Goal: Task Accomplishment & Management: Manage account settings

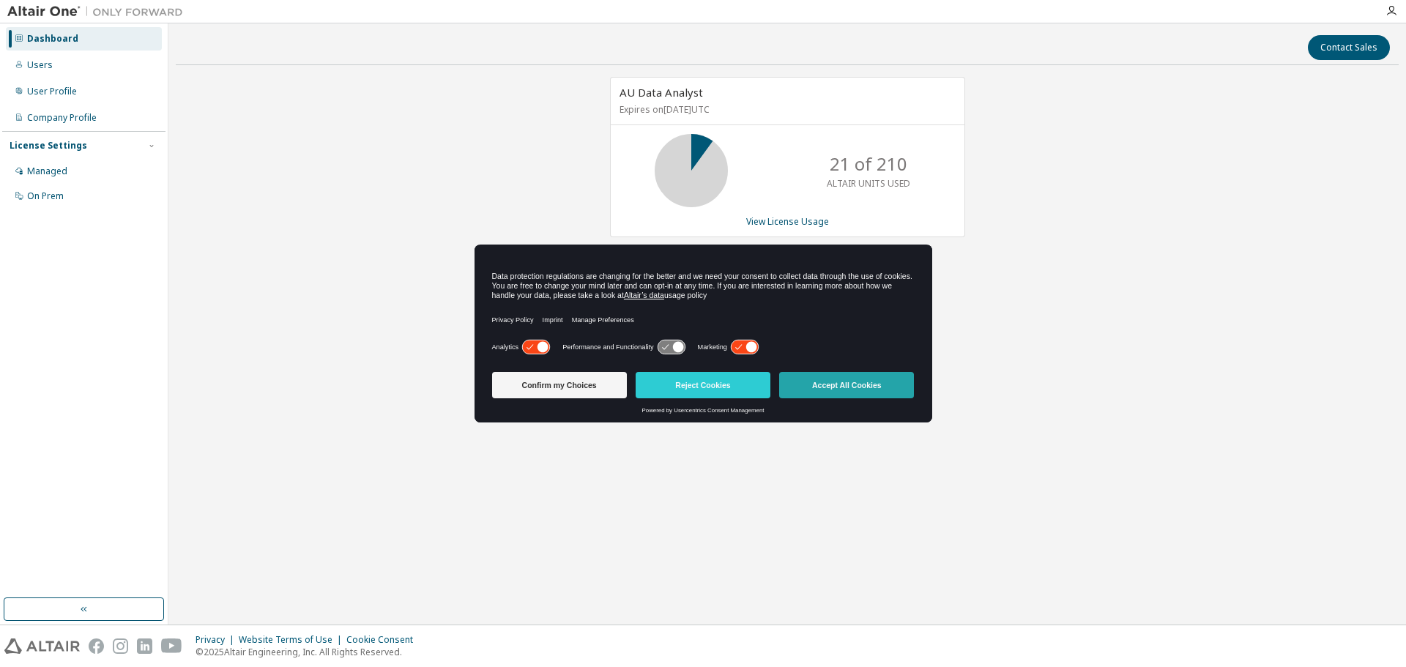
click at [838, 379] on button "Accept All Cookies" at bounding box center [846, 385] width 135 height 26
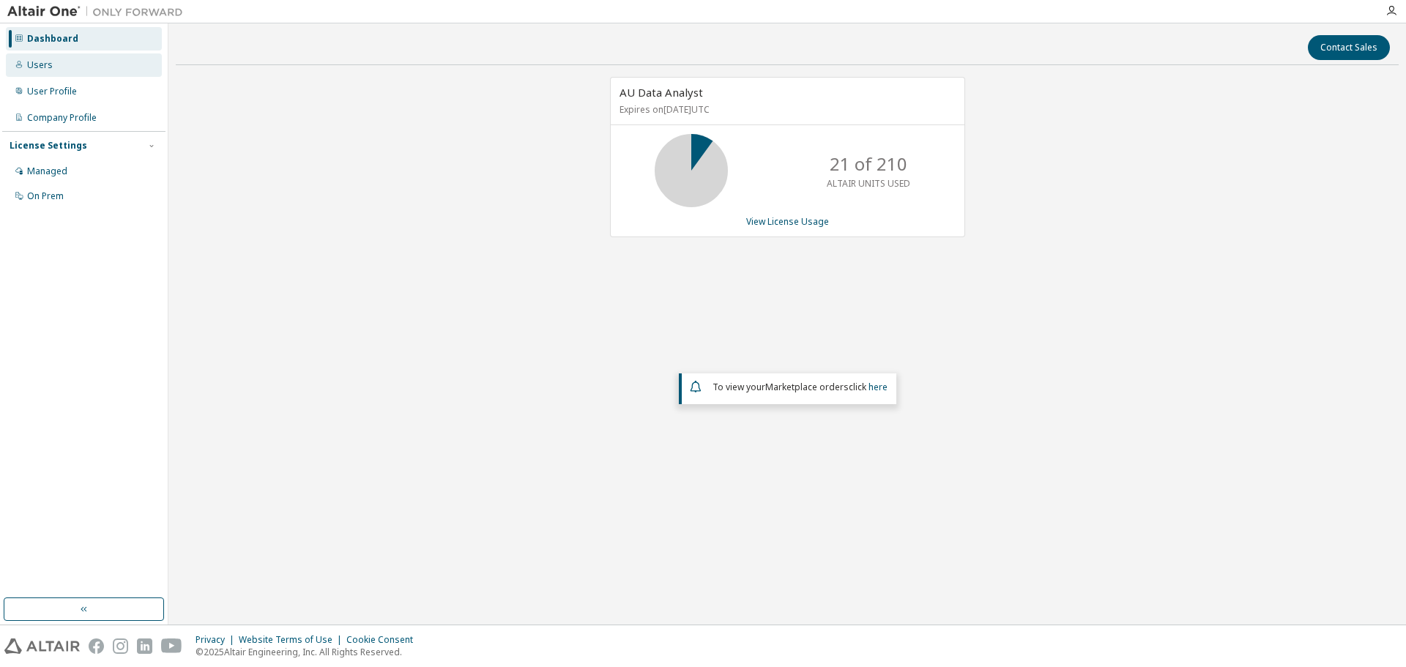
click at [89, 61] on div "Users" at bounding box center [84, 64] width 156 height 23
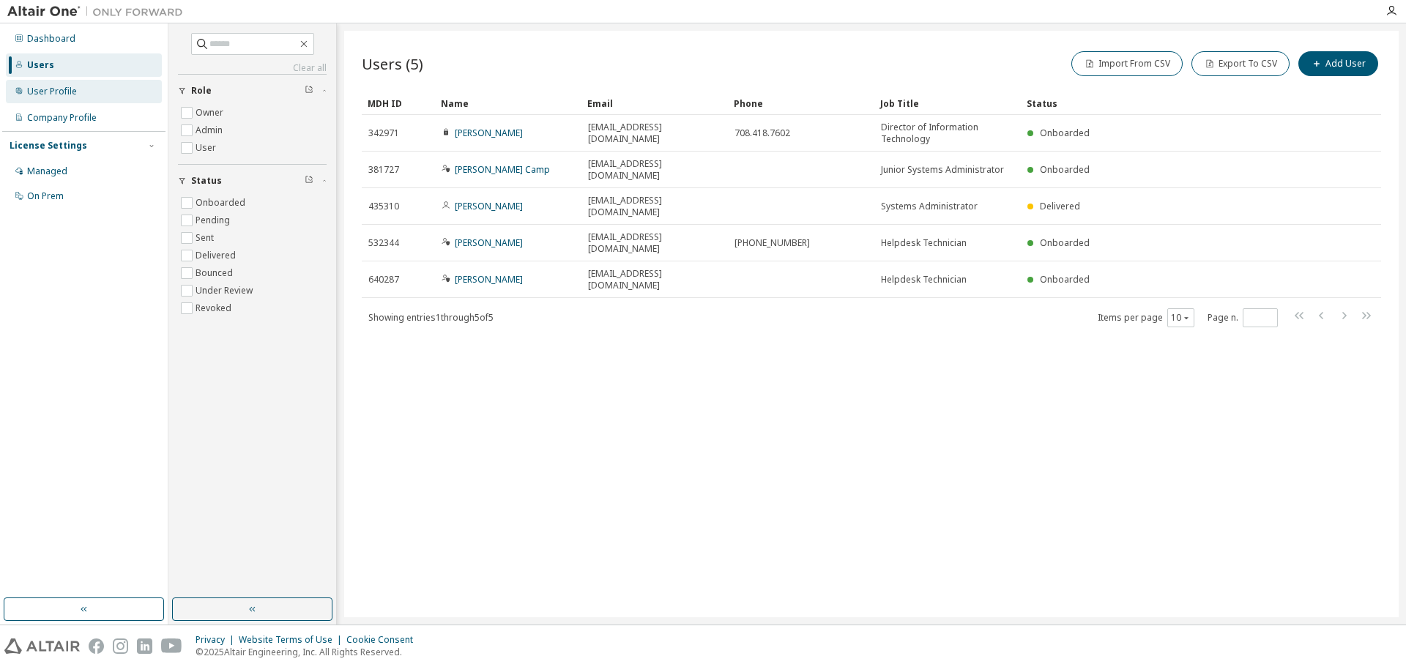
click at [66, 89] on div "User Profile" at bounding box center [52, 92] width 50 height 12
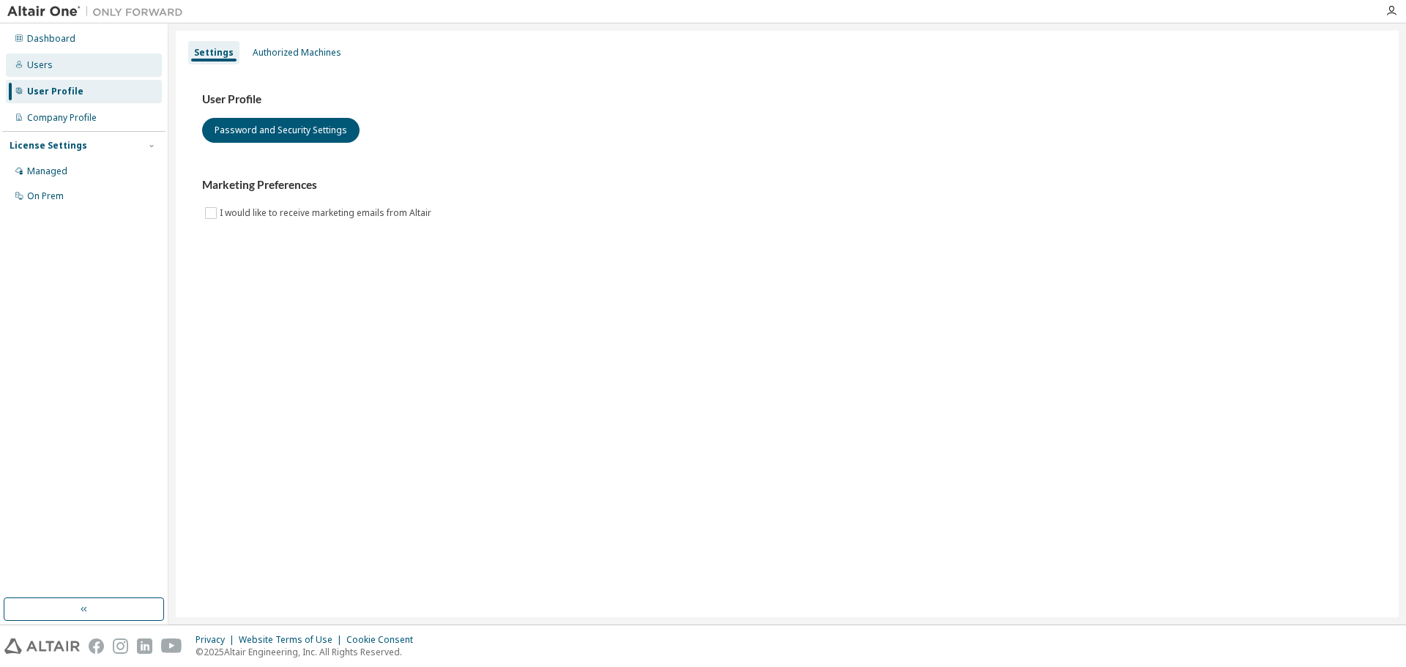
click at [53, 63] on div "Users" at bounding box center [84, 64] width 156 height 23
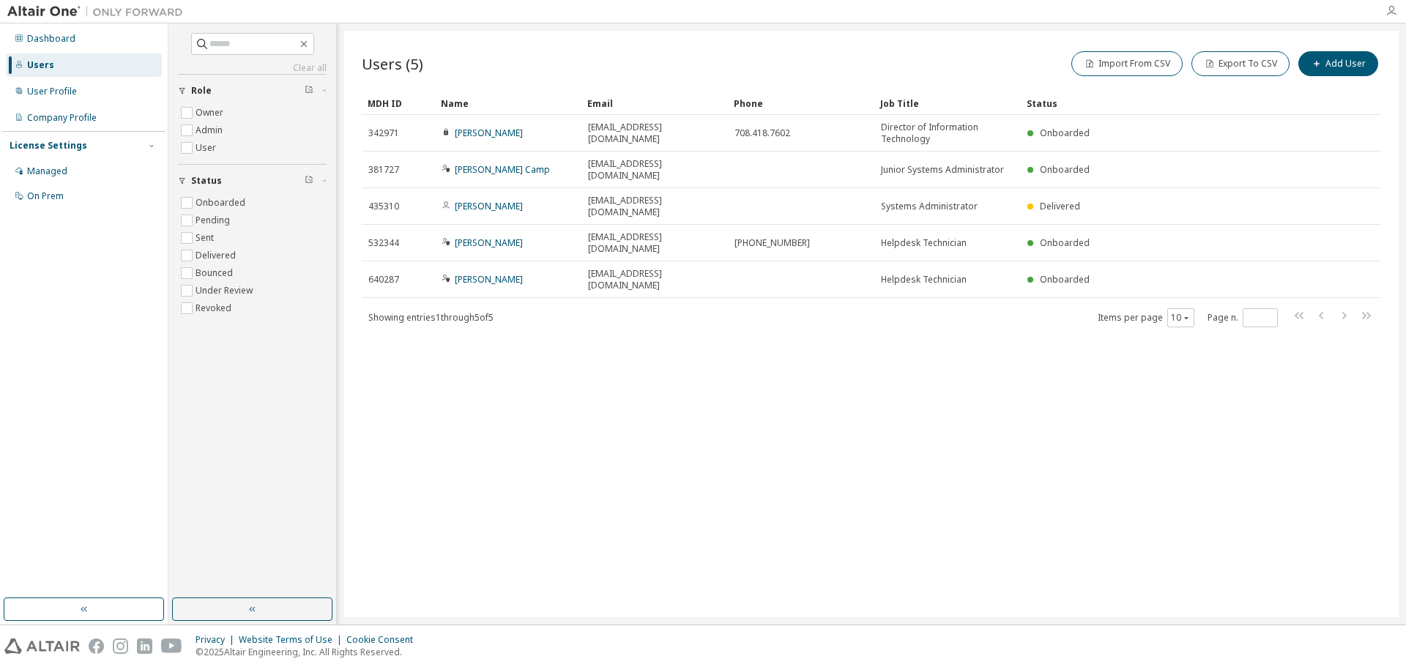
click at [1392, 7] on icon "button" at bounding box center [1392, 11] width 12 height 12
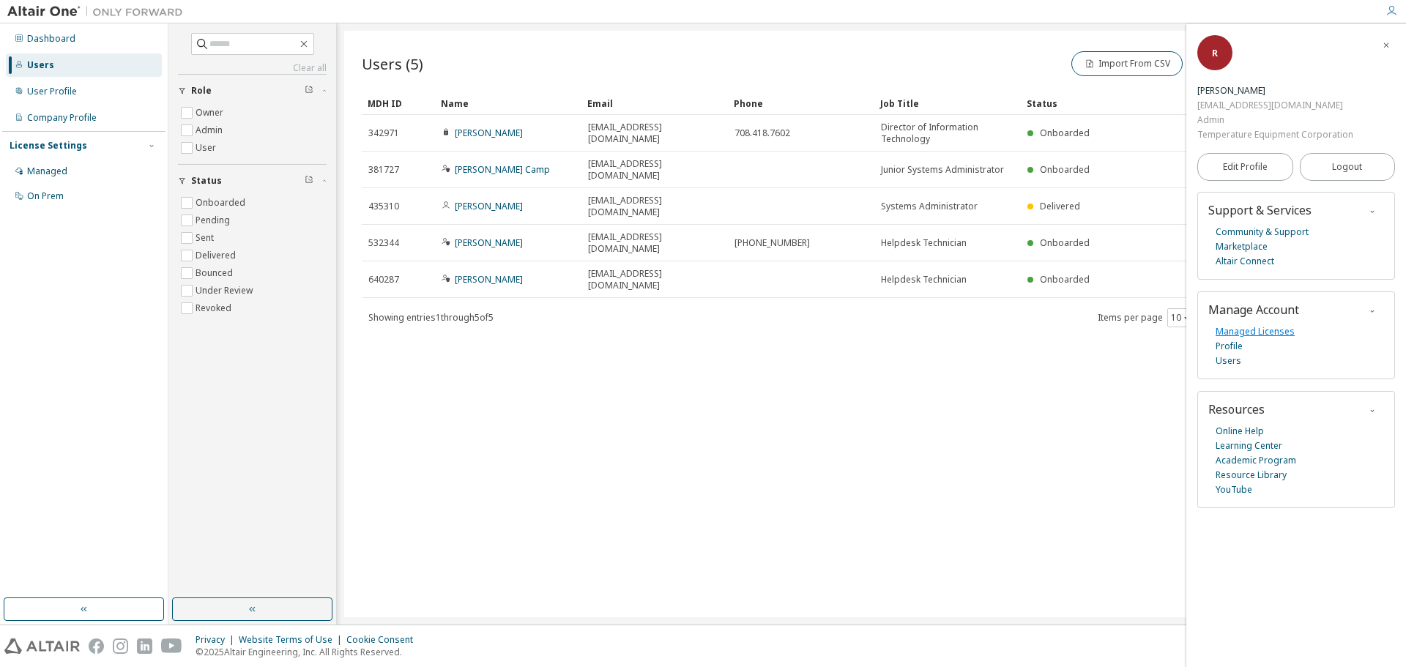
click at [1233, 330] on link "Managed Licenses" at bounding box center [1255, 331] width 79 height 15
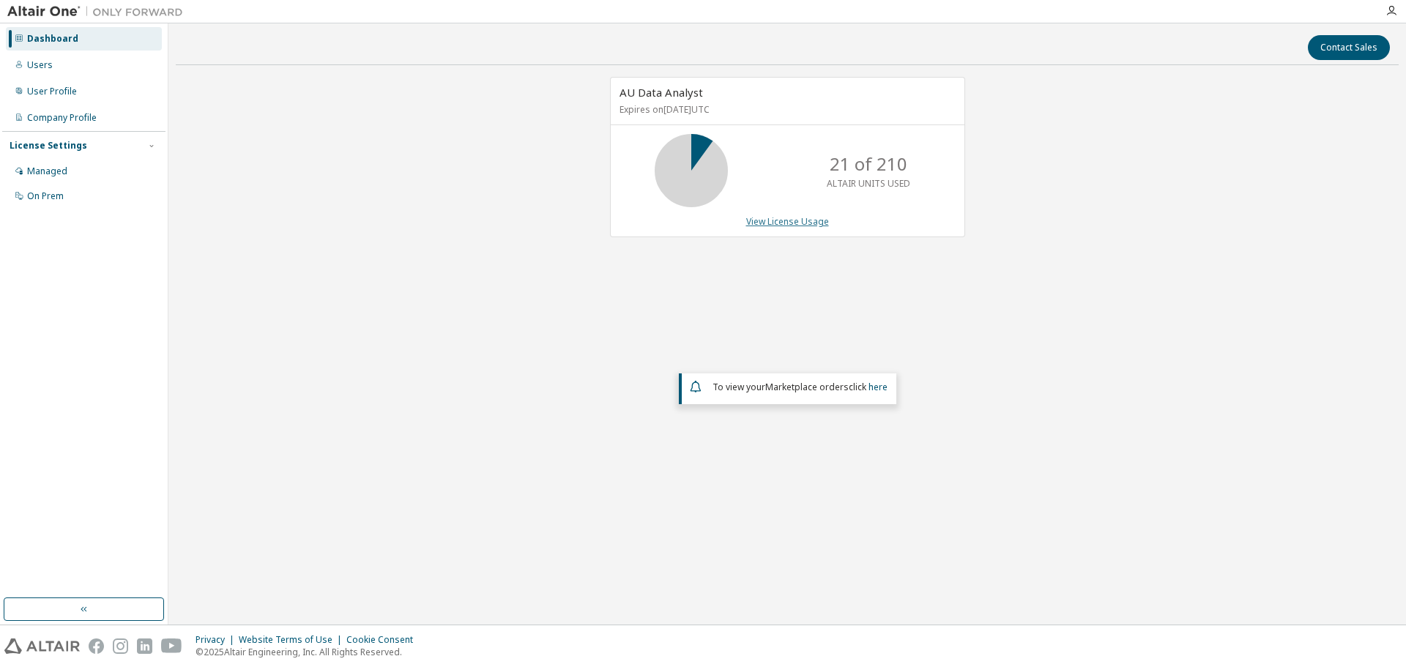
click at [776, 226] on link "View License Usage" at bounding box center [787, 221] width 83 height 12
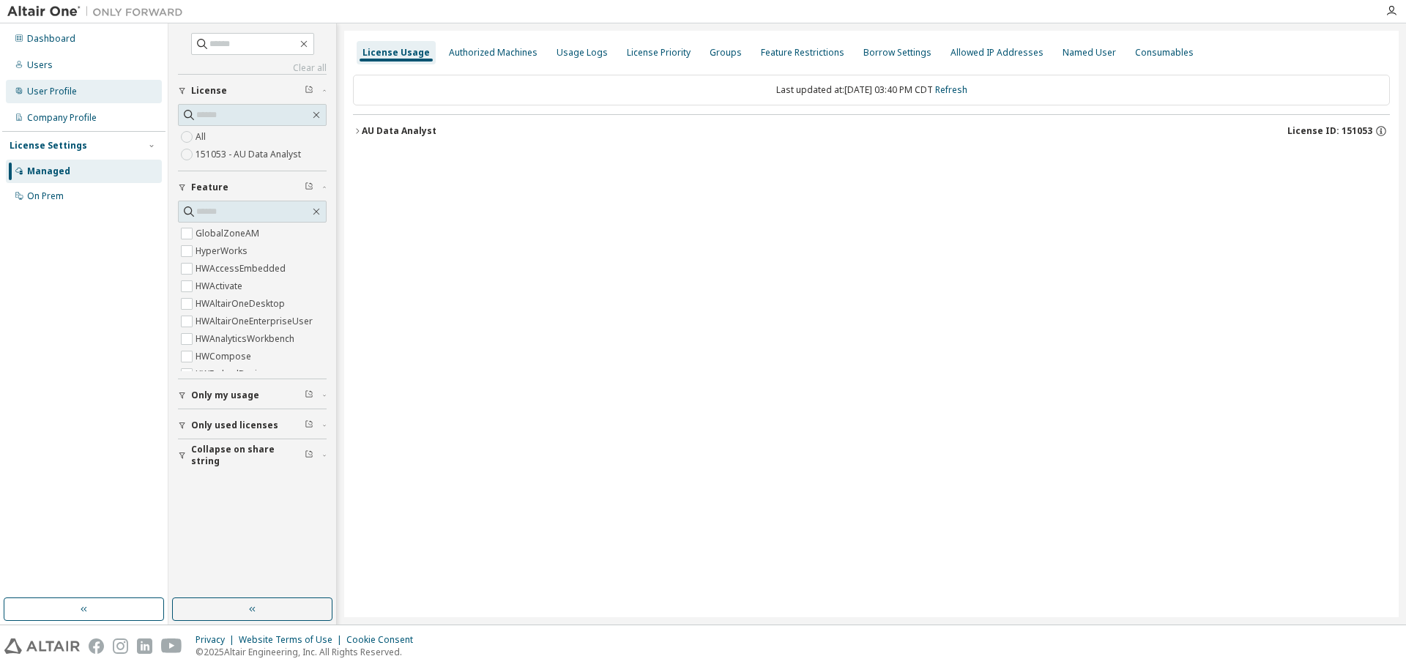
click at [86, 86] on div "User Profile" at bounding box center [84, 91] width 156 height 23
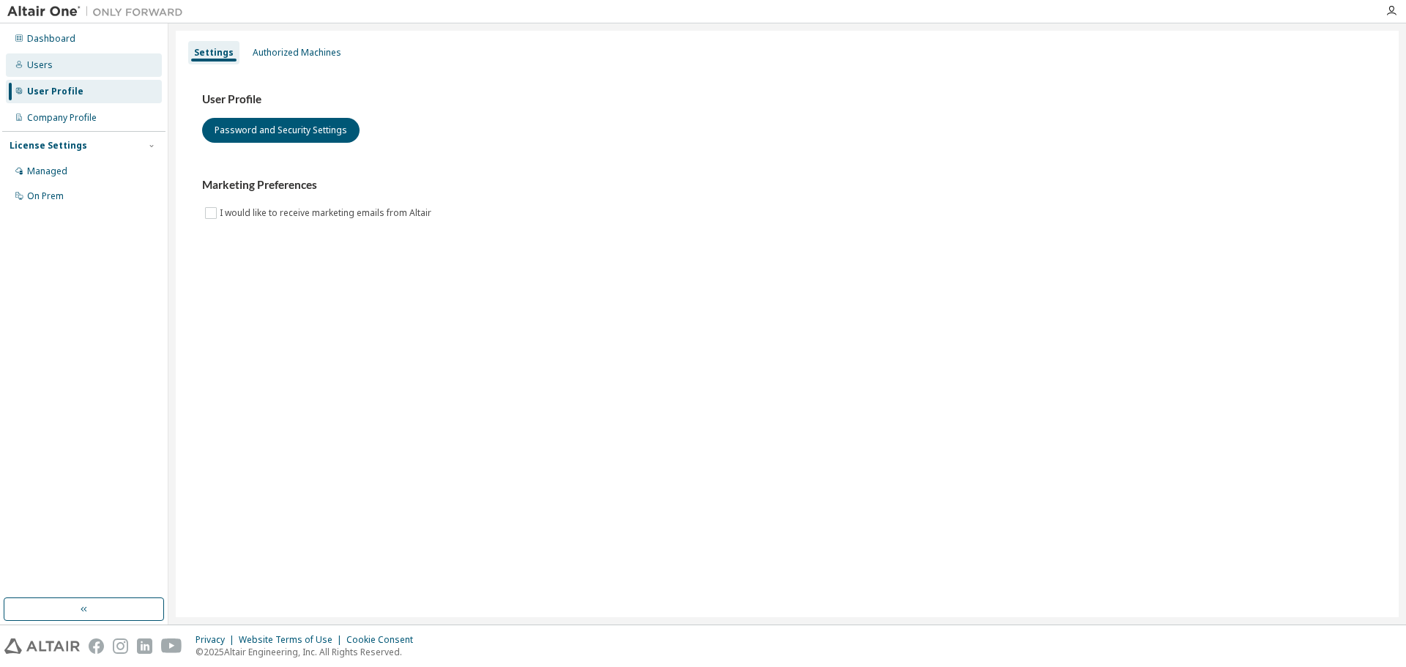
click at [82, 67] on div "Users" at bounding box center [84, 64] width 156 height 23
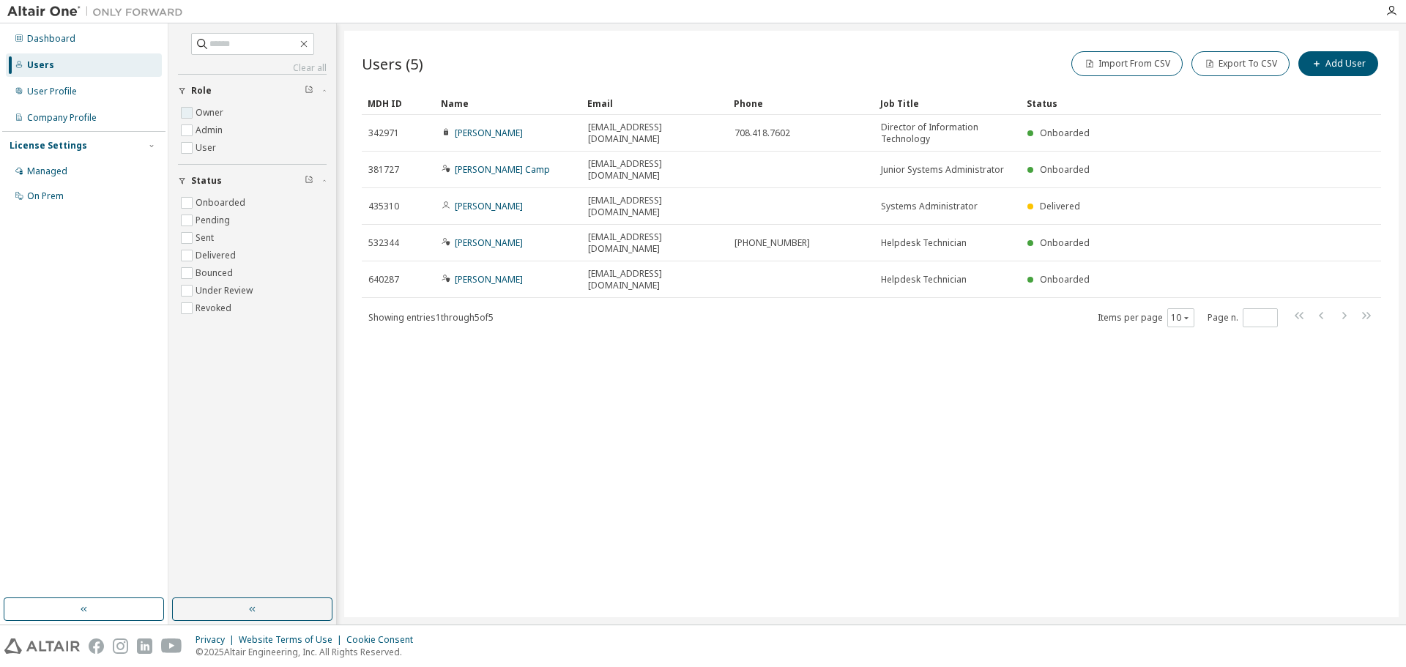
click at [197, 108] on label "Owner" at bounding box center [211, 113] width 31 height 18
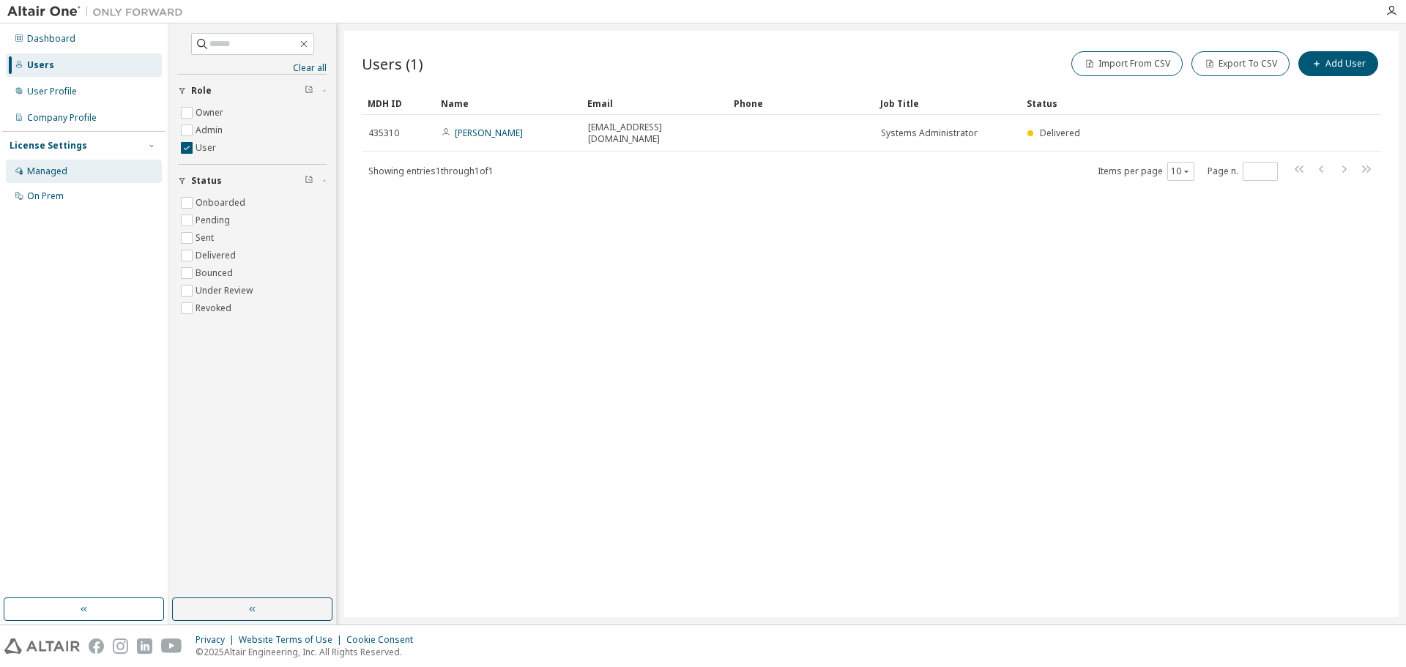
click at [62, 174] on div "Managed" at bounding box center [47, 172] width 40 height 12
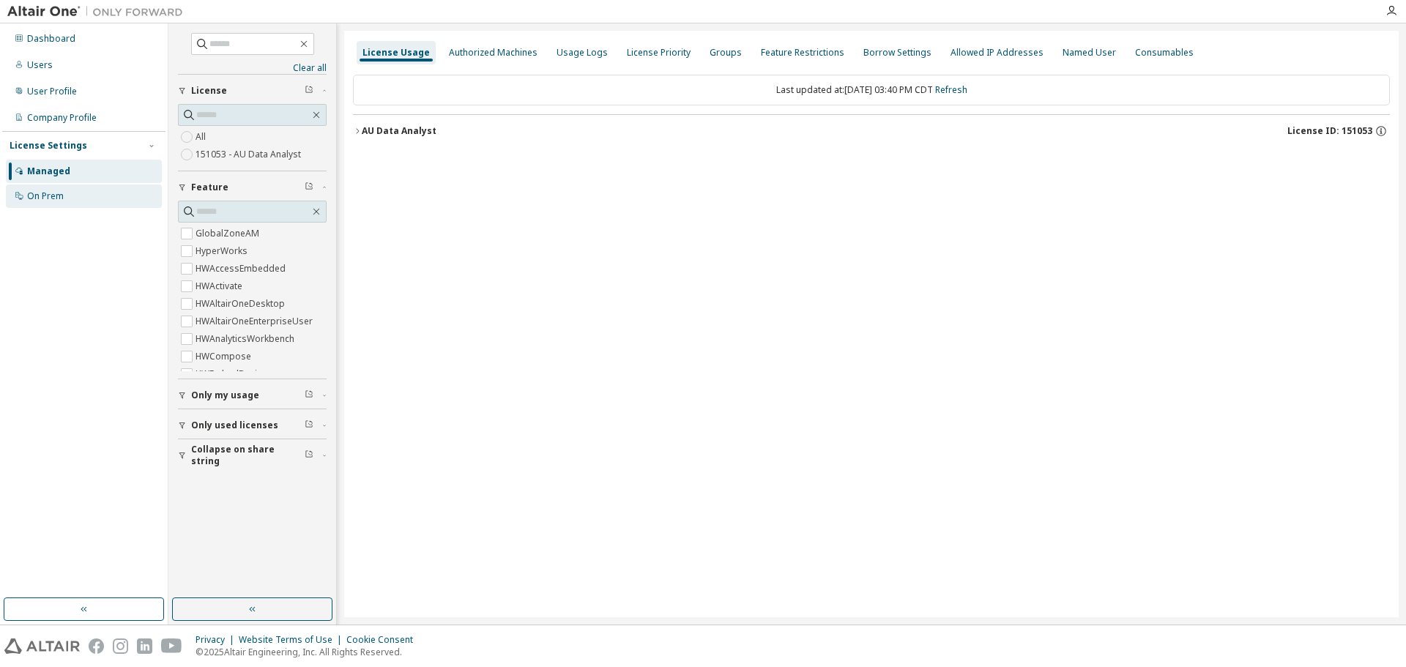
click at [64, 200] on div "On Prem" at bounding box center [84, 196] width 156 height 23
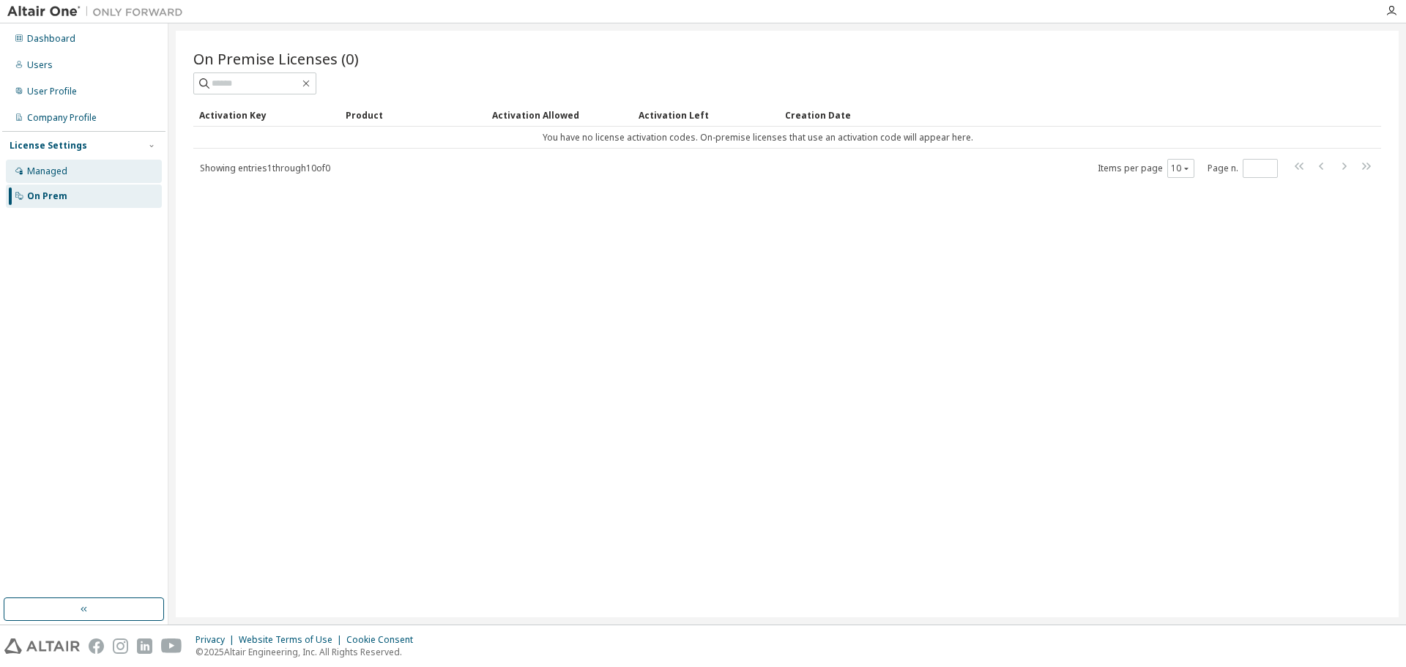
click at [59, 177] on div "Managed" at bounding box center [84, 171] width 156 height 23
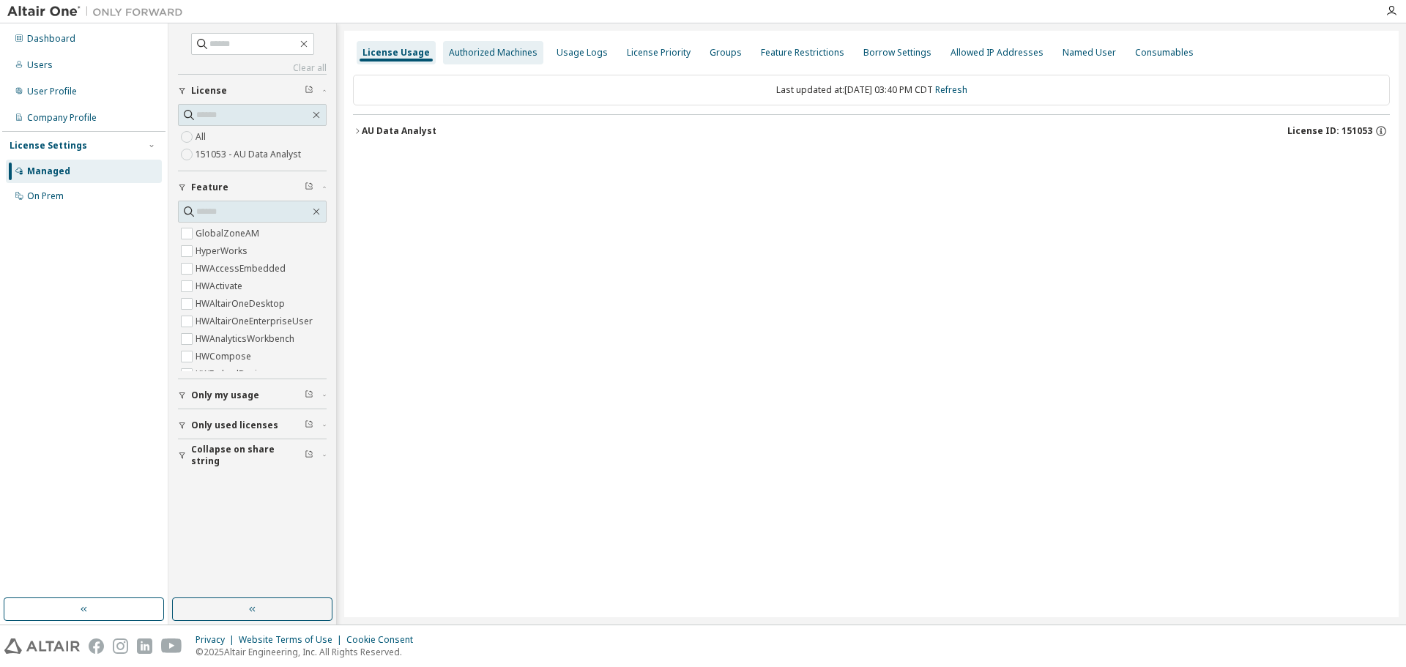
click at [479, 54] on div "Authorized Machines" at bounding box center [493, 53] width 89 height 12
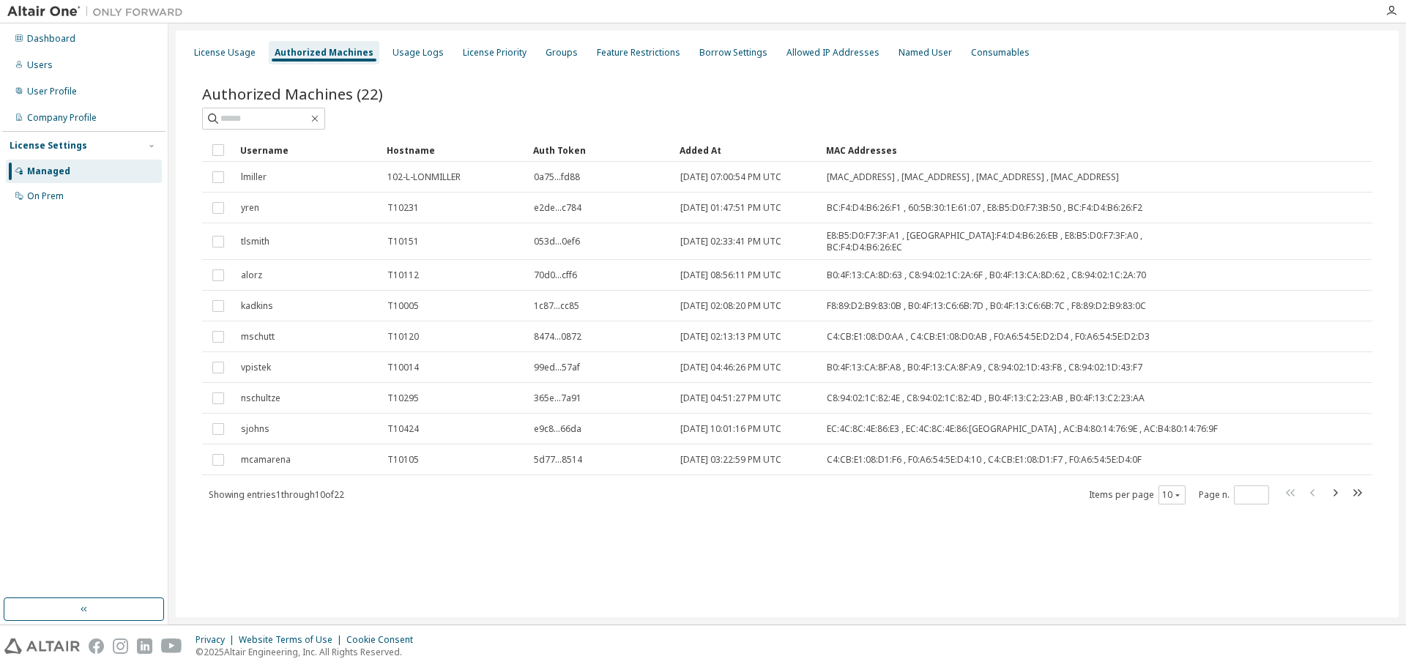
click at [586, 518] on div "Authorized Machines (22) Clear Load Save Save As Field Operator Value Select fi…" at bounding box center [788, 305] width 1206 height 478
click at [1179, 491] on icon "button" at bounding box center [1177, 495] width 9 height 9
click at [1180, 530] on div "20" at bounding box center [1217, 527] width 117 height 18
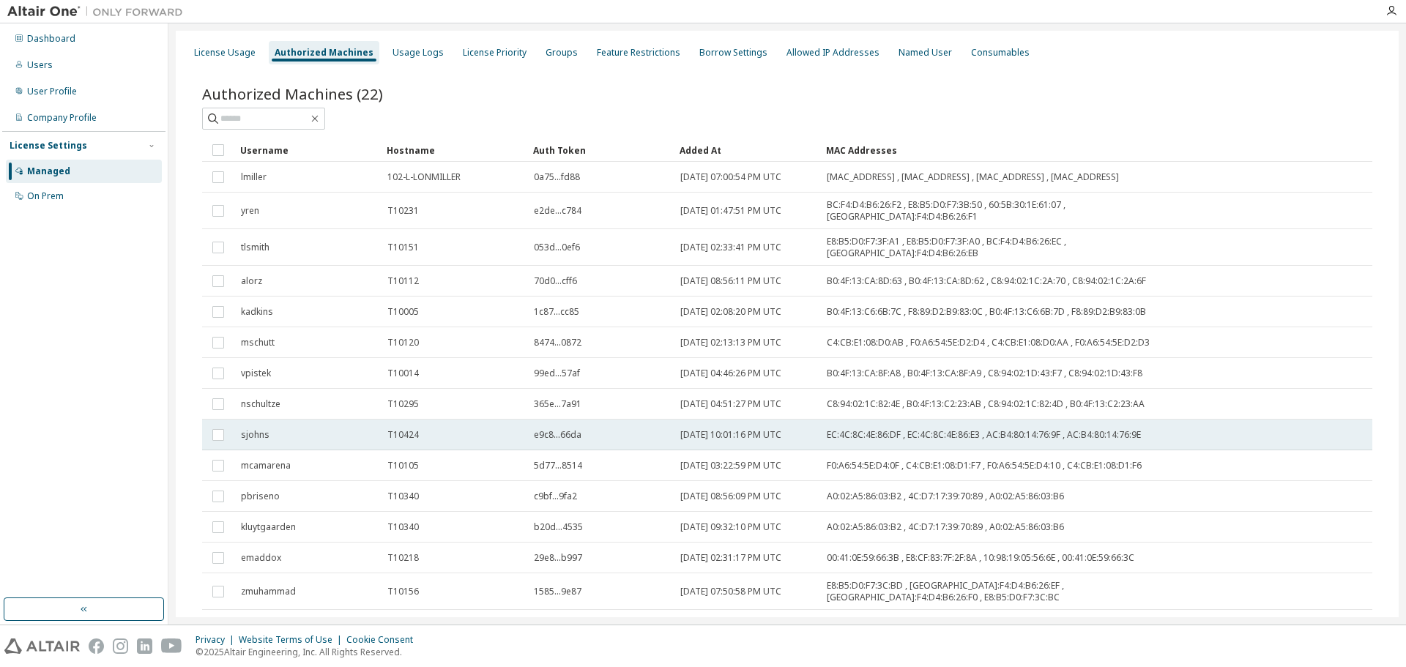
scroll to position [237, 0]
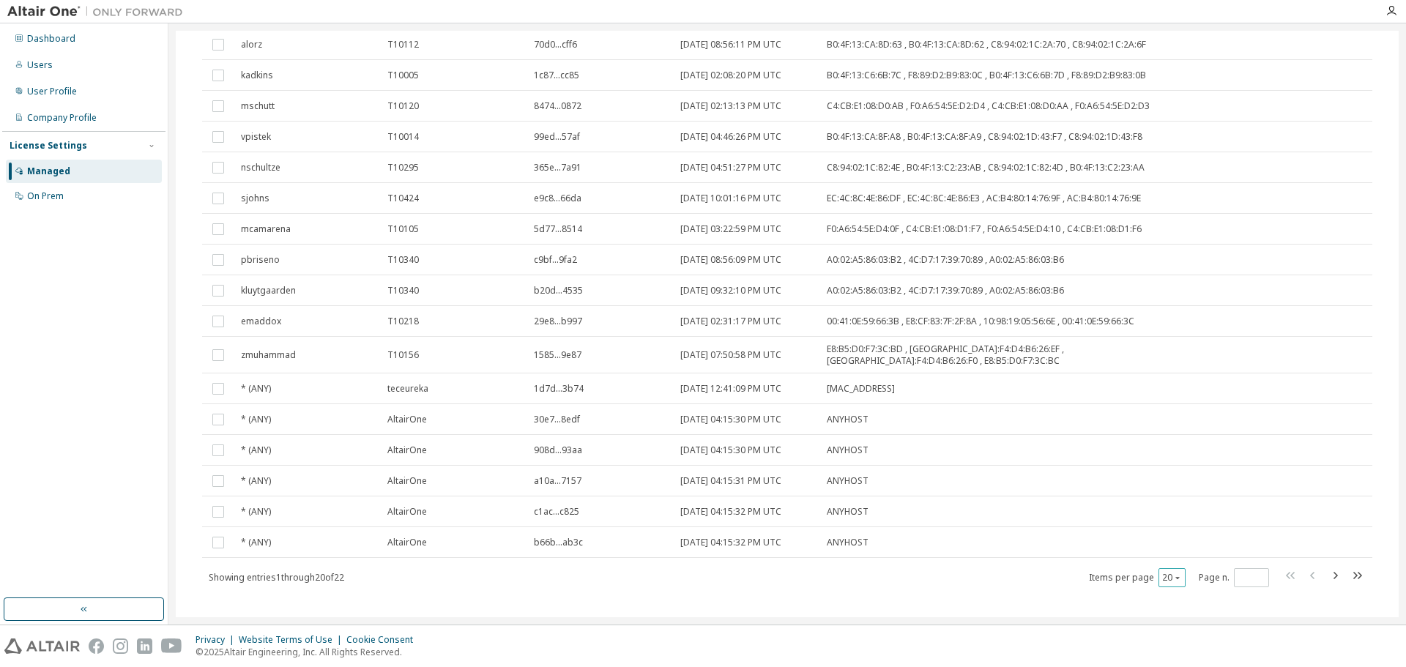
click at [1162, 572] on button "20" at bounding box center [1172, 578] width 20 height 12
click at [1182, 615] on div "30" at bounding box center [1209, 616] width 117 height 18
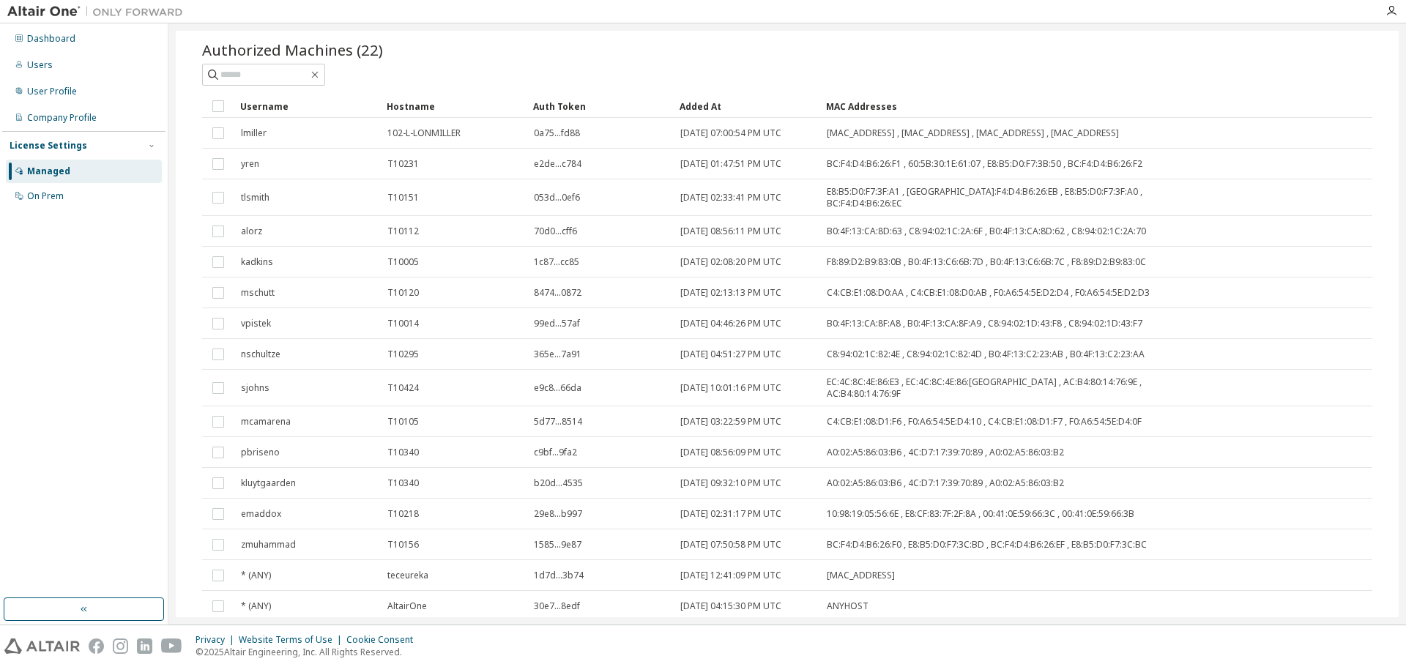
scroll to position [0, 0]
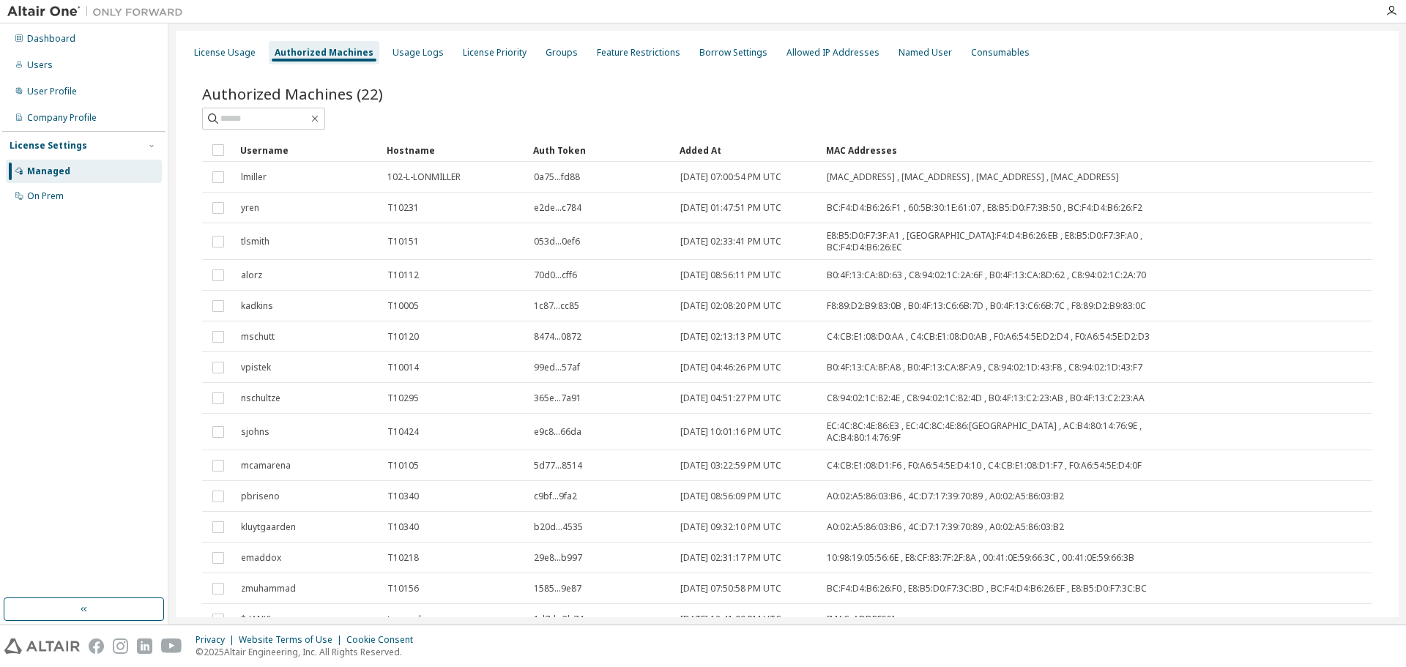
type button "30"
click at [60, 67] on div "Users" at bounding box center [84, 64] width 156 height 23
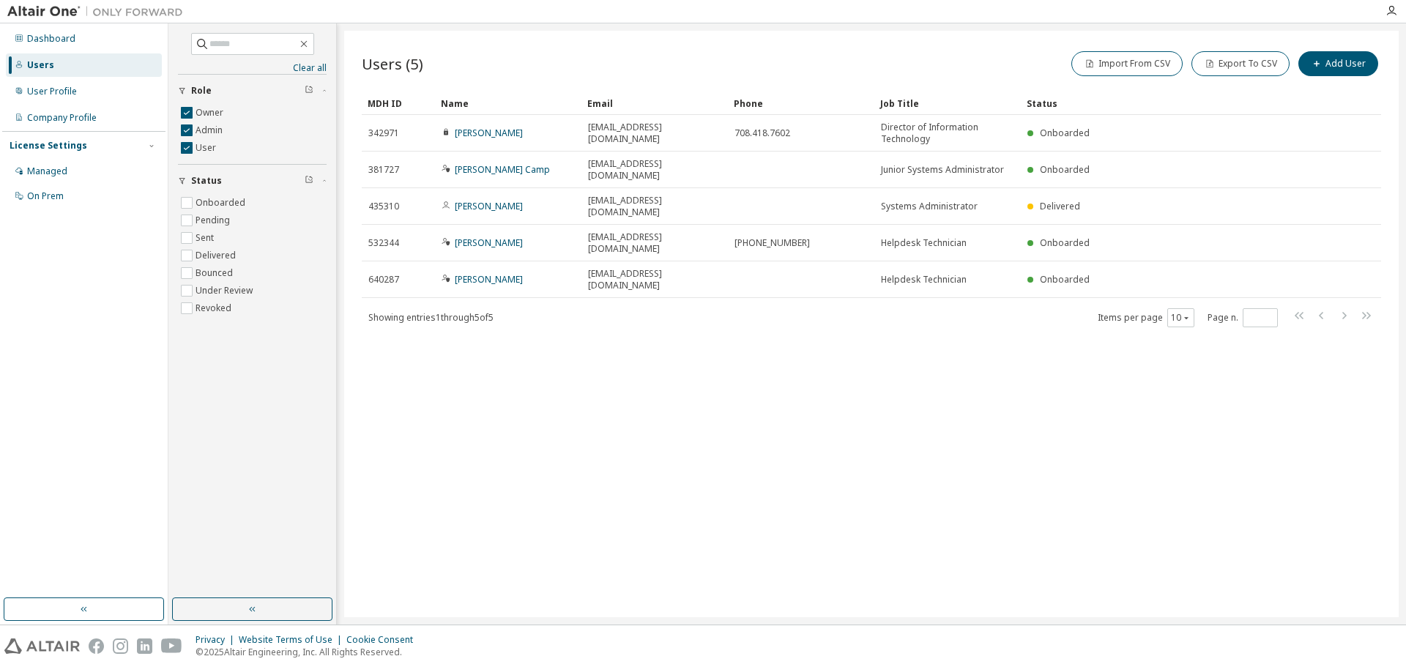
click at [1180, 551] on div "Users (5) Import From CSV Export To CSV Add User Clear Load Save Save As Field …" at bounding box center [871, 324] width 1055 height 587
click at [1225, 64] on button "Export To CSV" at bounding box center [1241, 63] width 98 height 25
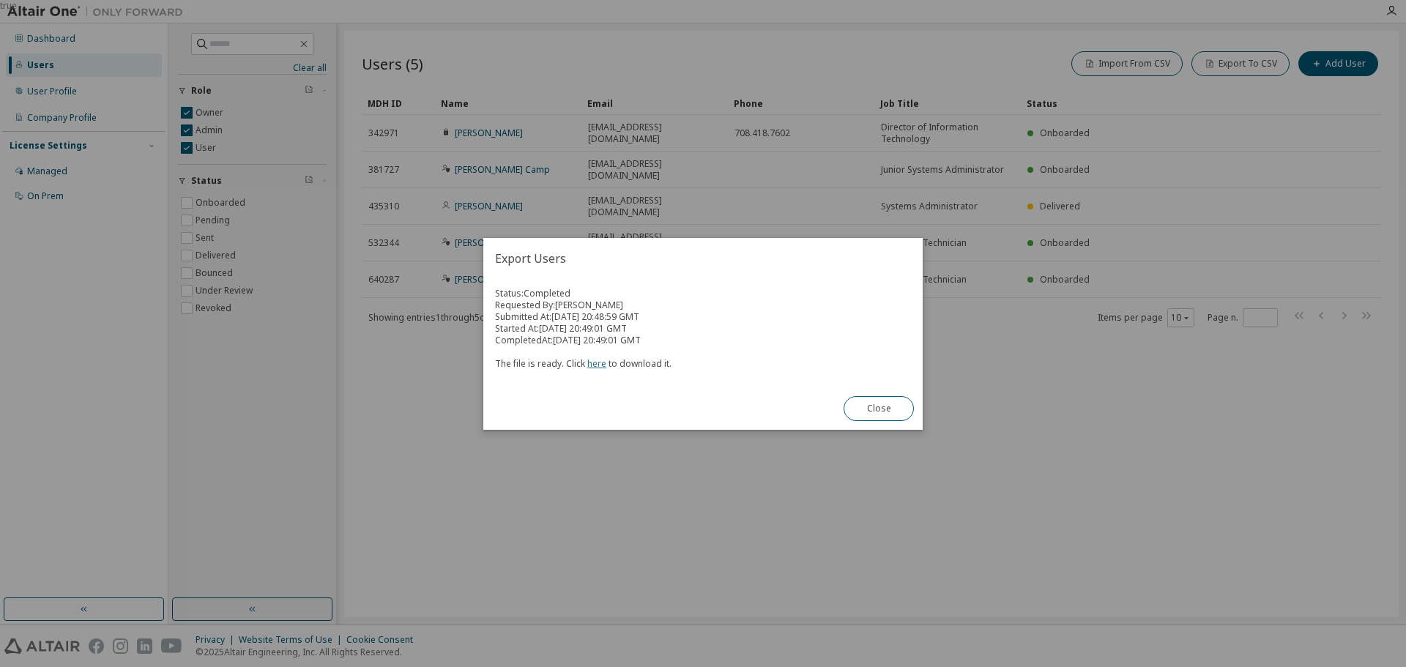
click at [597, 361] on link "here" at bounding box center [596, 363] width 19 height 12
click at [883, 409] on button "Close" at bounding box center [879, 408] width 70 height 25
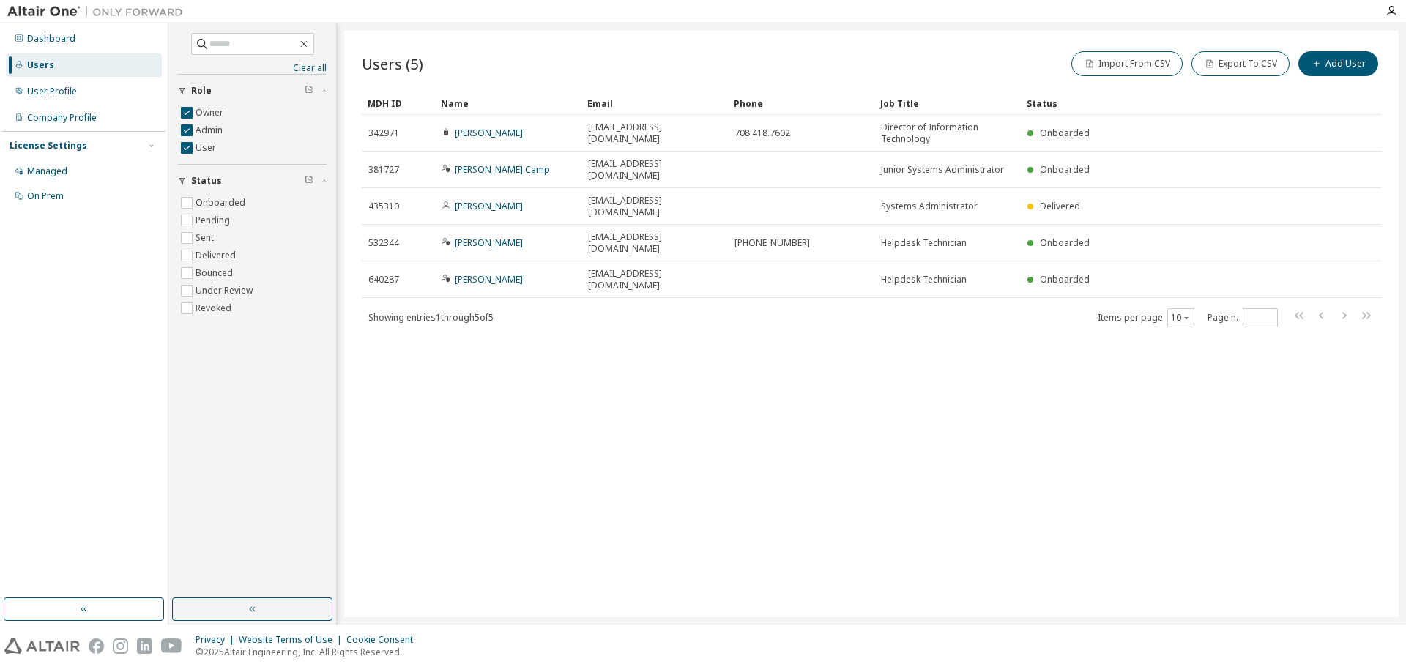
click at [422, 544] on div "Users (5) Import From CSV Export To CSV Add User Clear Load Save Save As Field …" at bounding box center [871, 324] width 1055 height 587
click at [97, 173] on div "Managed" at bounding box center [84, 171] width 156 height 23
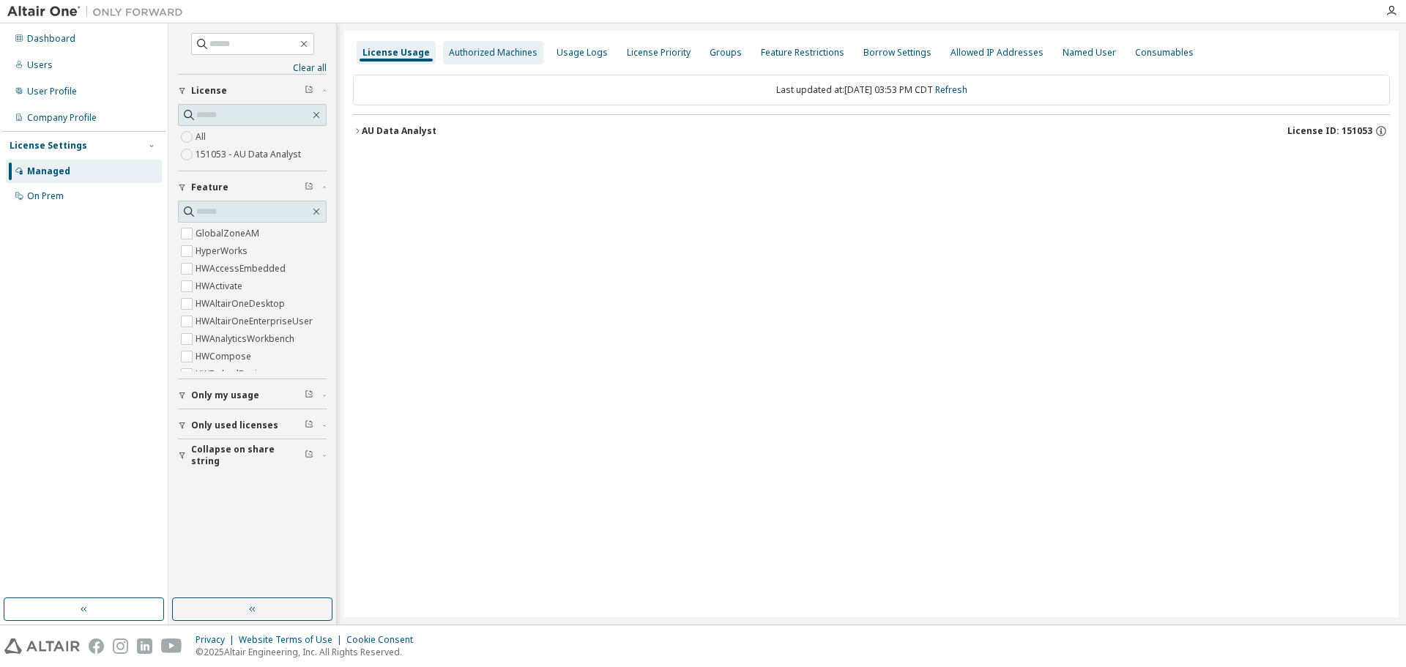
click at [462, 53] on div "Authorized Machines" at bounding box center [493, 53] width 89 height 12
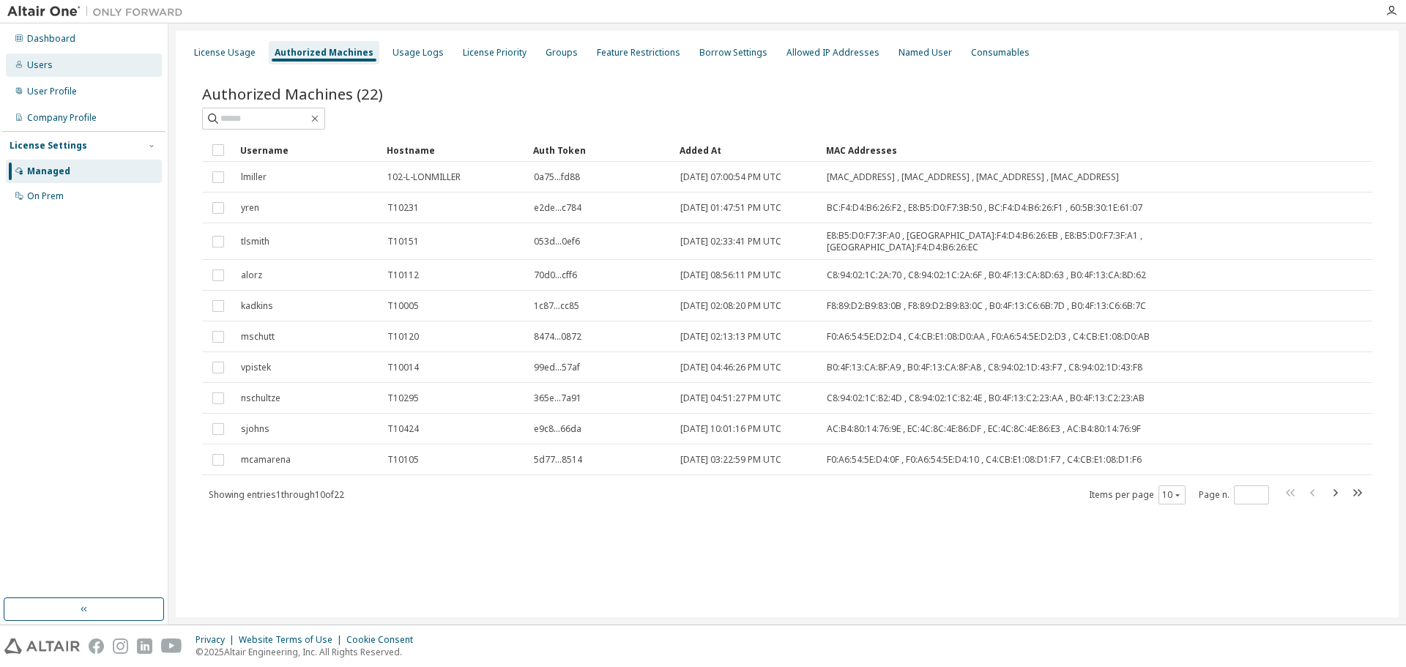
click at [64, 73] on div "Users" at bounding box center [84, 64] width 156 height 23
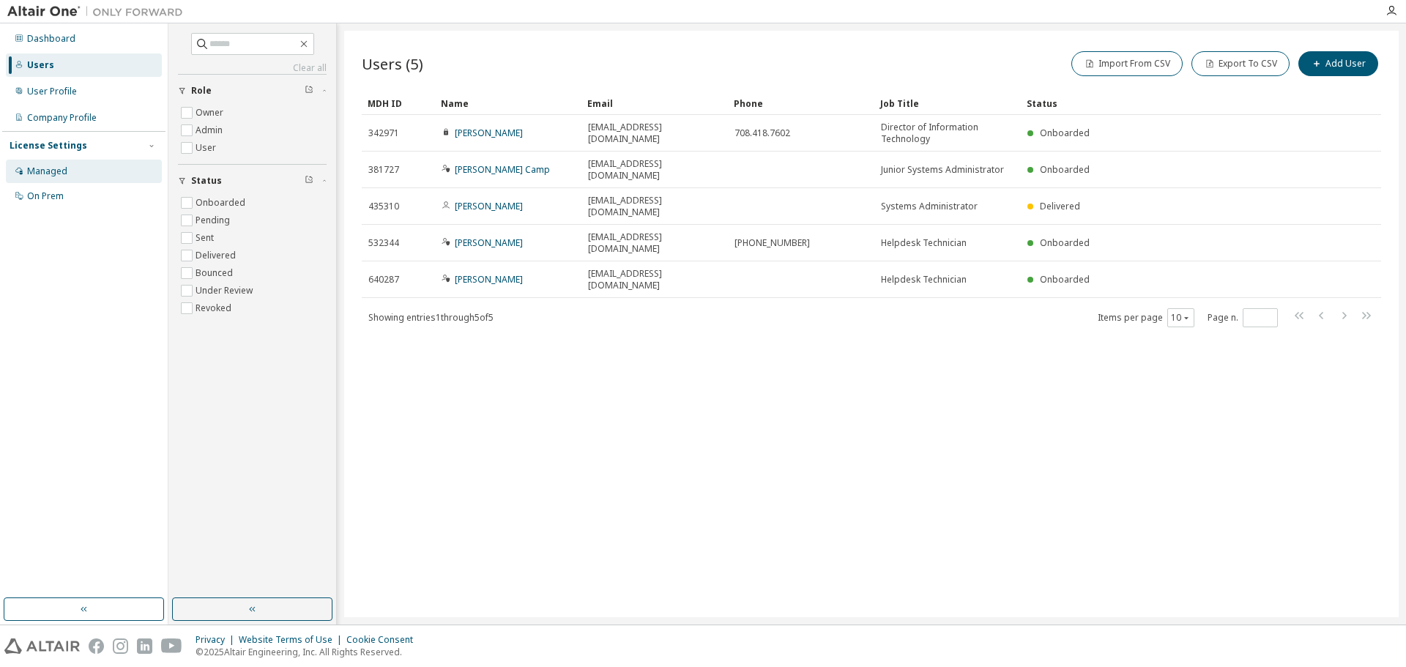
click at [66, 175] on div "Managed" at bounding box center [47, 172] width 40 height 12
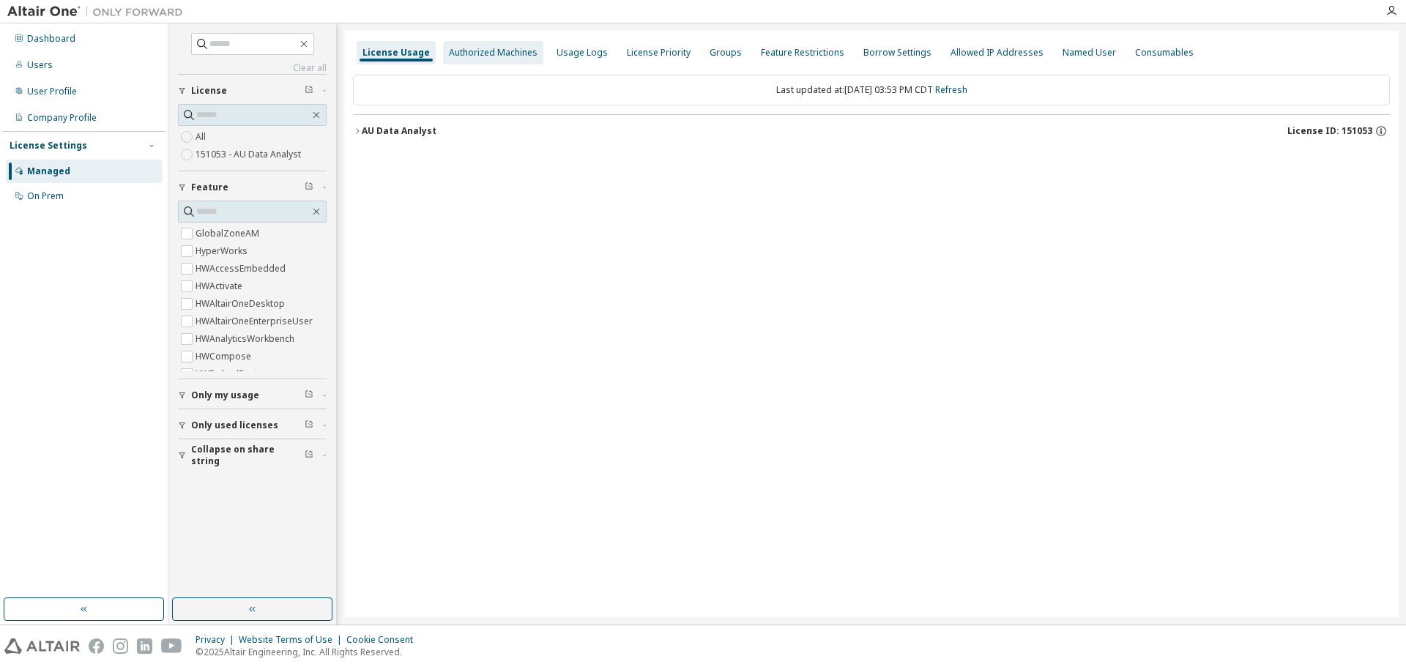
click at [512, 56] on div "Authorized Machines" at bounding box center [493, 53] width 89 height 12
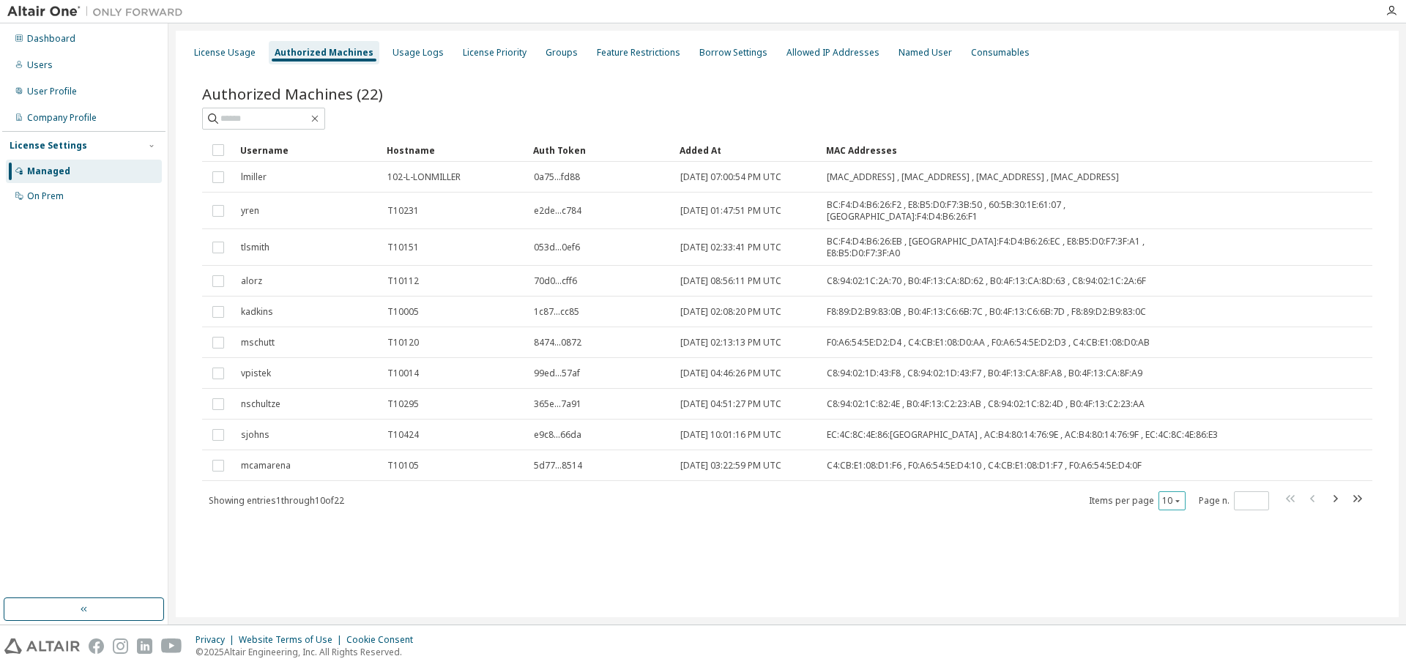
click at [1165, 495] on button "10" at bounding box center [1172, 501] width 20 height 12
click at [1176, 527] on div "20" at bounding box center [1217, 527] width 117 height 18
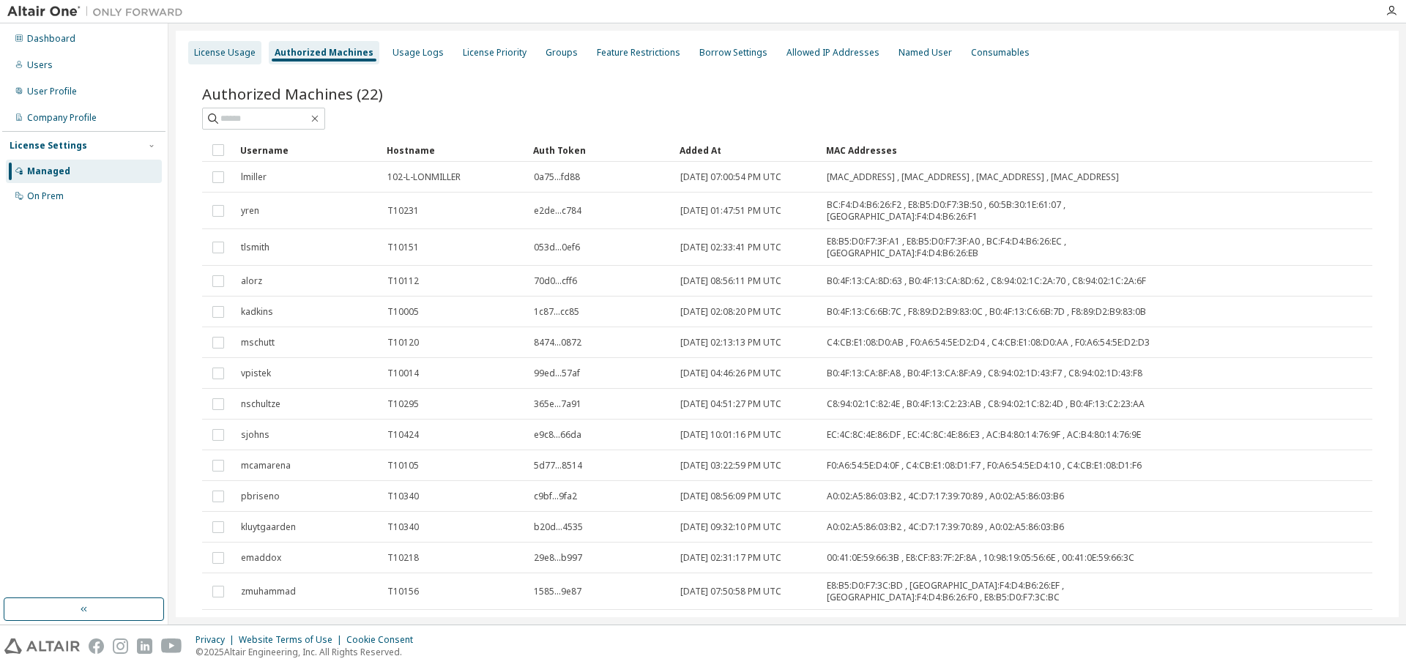
click at [233, 58] on div "License Usage" at bounding box center [225, 53] width 62 height 12
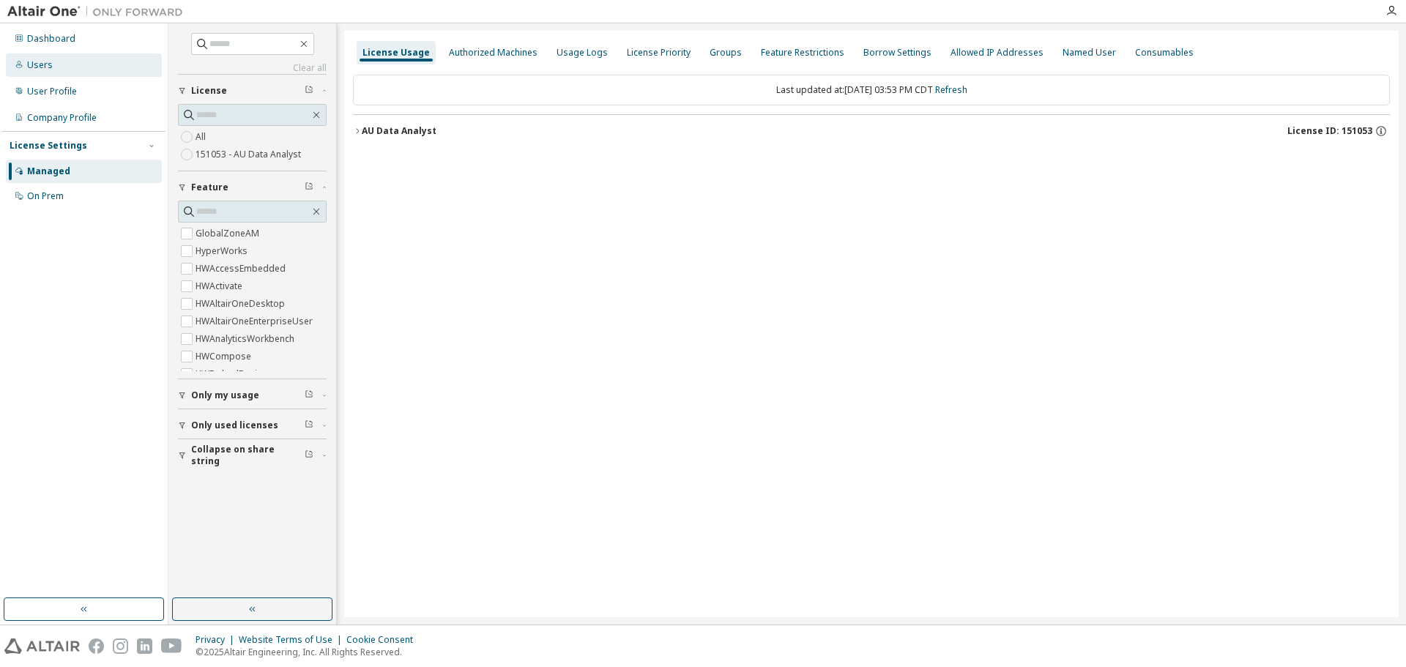
click at [62, 67] on div "Users" at bounding box center [84, 64] width 156 height 23
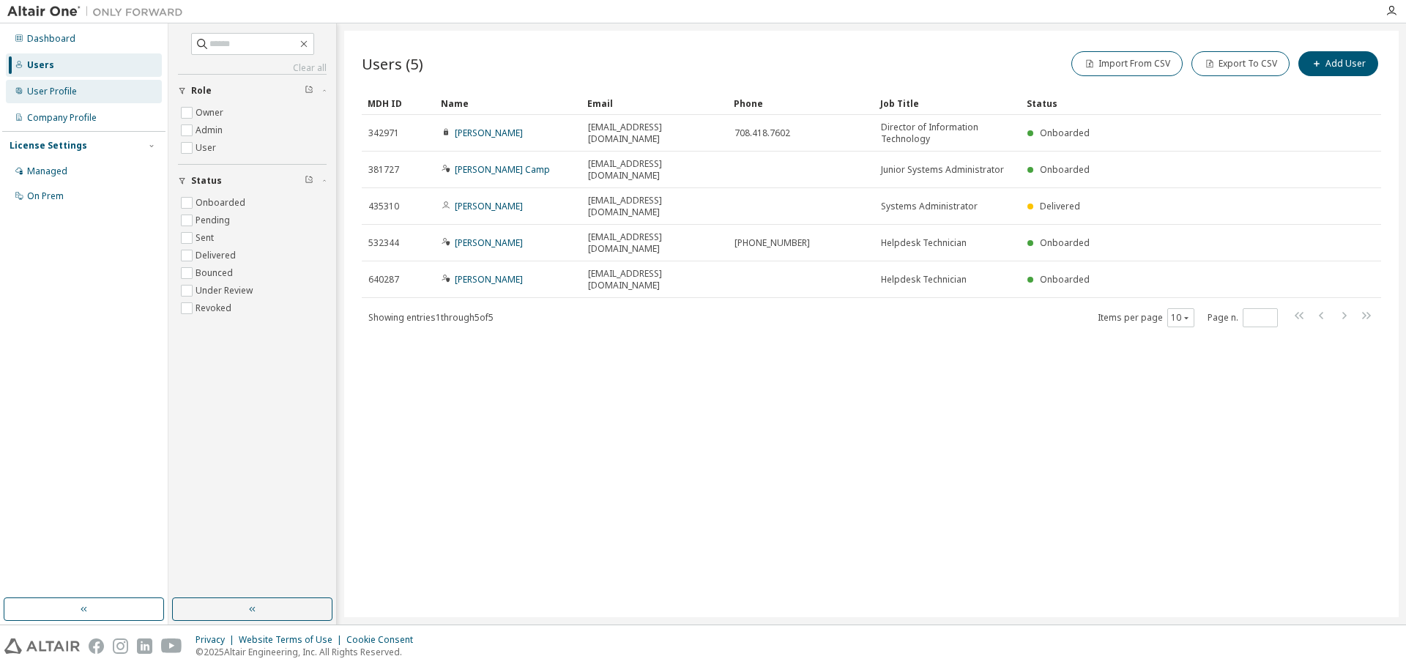
click at [65, 94] on div "User Profile" at bounding box center [52, 92] width 50 height 12
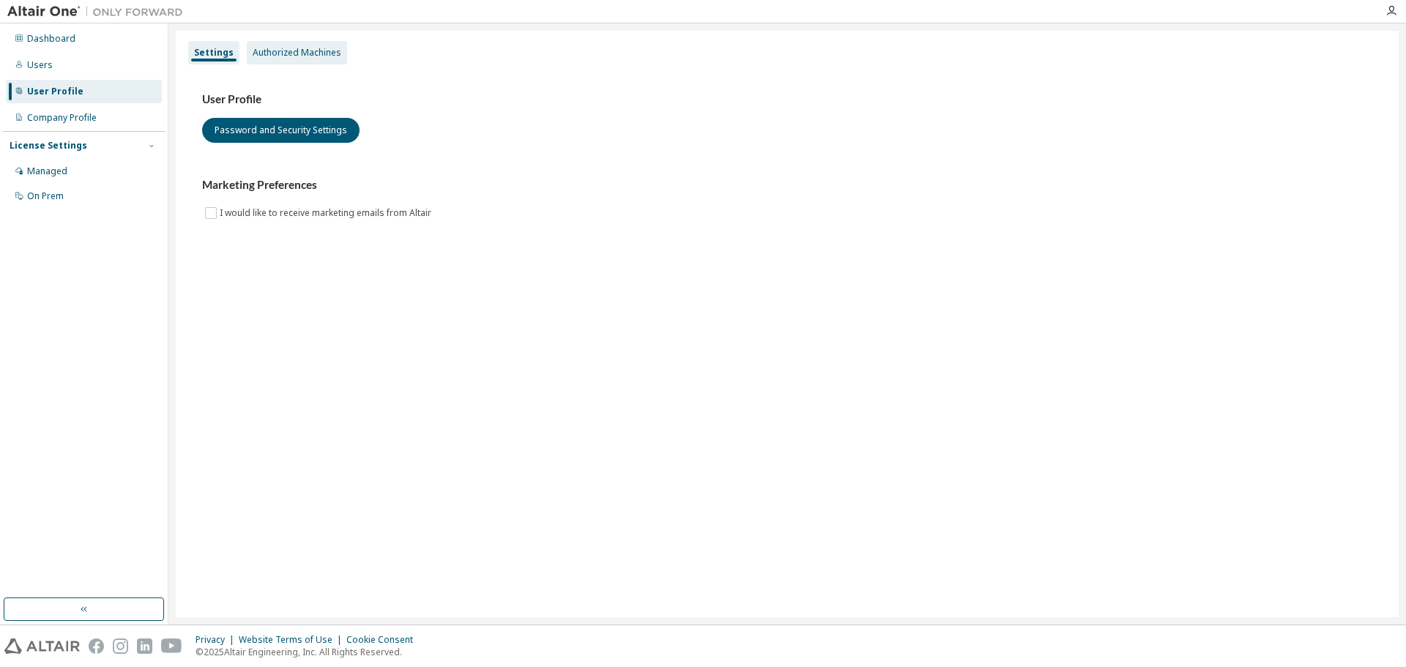
click at [280, 51] on div "Authorized Machines" at bounding box center [297, 53] width 89 height 12
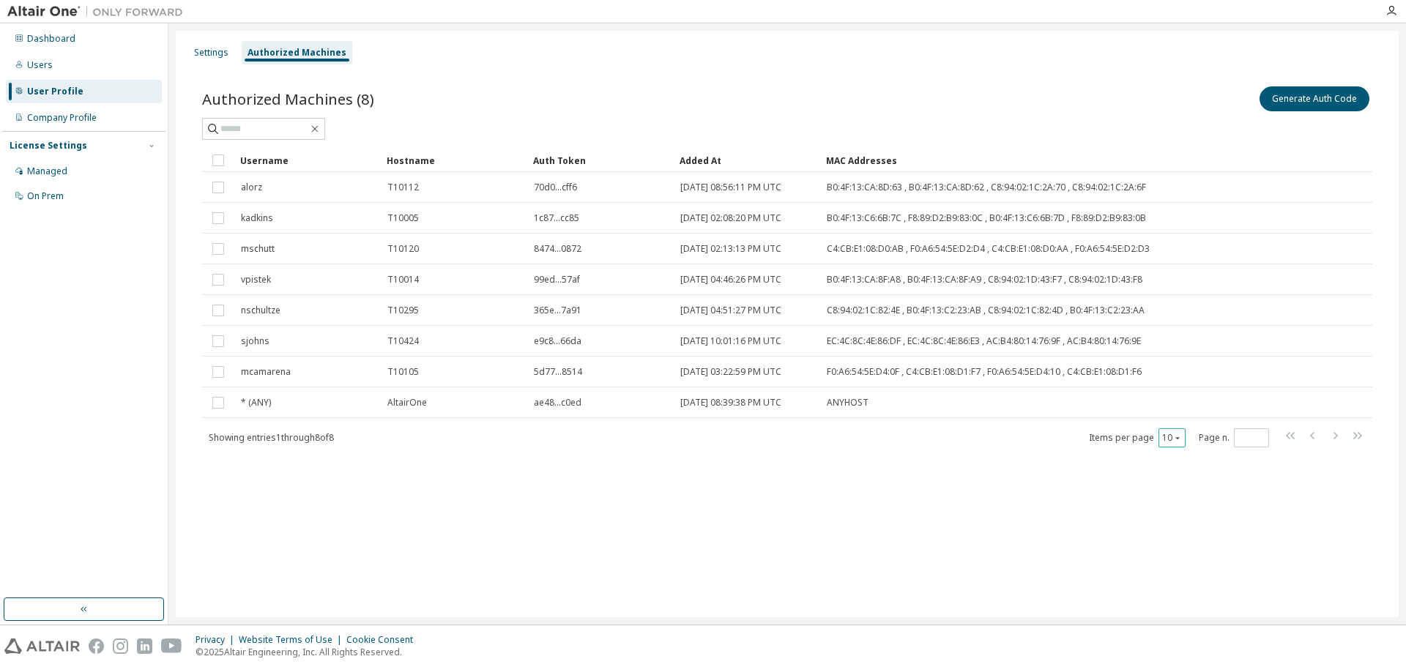
click at [1179, 436] on icon "button" at bounding box center [1177, 438] width 9 height 9
click at [1177, 477] on div "20" at bounding box center [1217, 476] width 117 height 18
click at [59, 169] on div "Managed" at bounding box center [47, 172] width 40 height 12
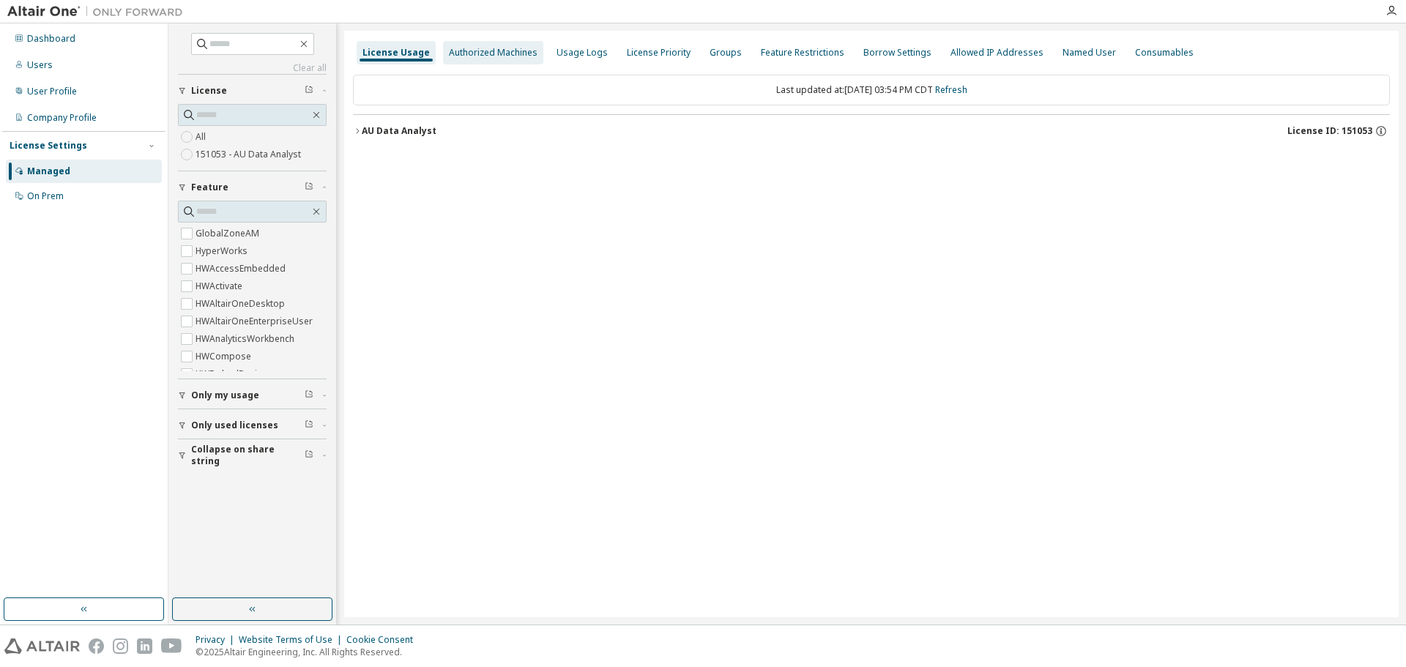
click at [485, 62] on div "Authorized Machines" at bounding box center [493, 52] width 100 height 23
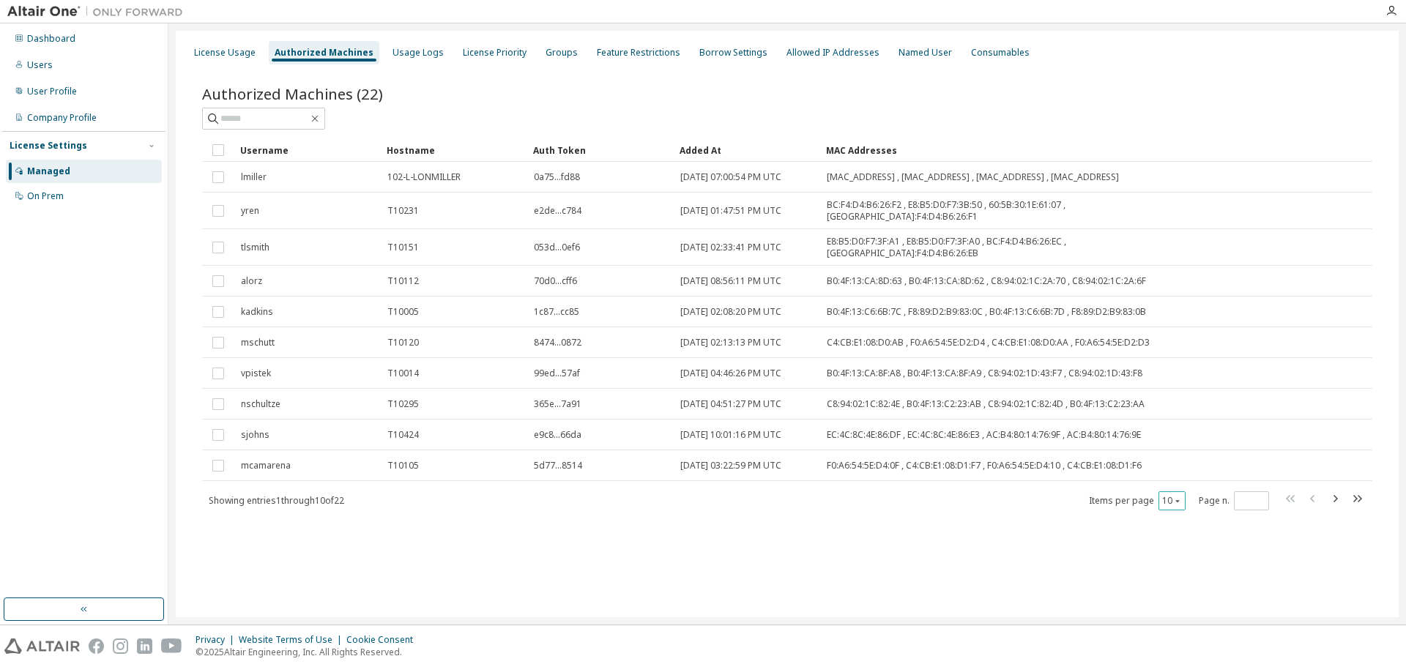
click at [1171, 495] on button "10" at bounding box center [1172, 501] width 20 height 12
click at [1173, 527] on div "20" at bounding box center [1217, 527] width 117 height 18
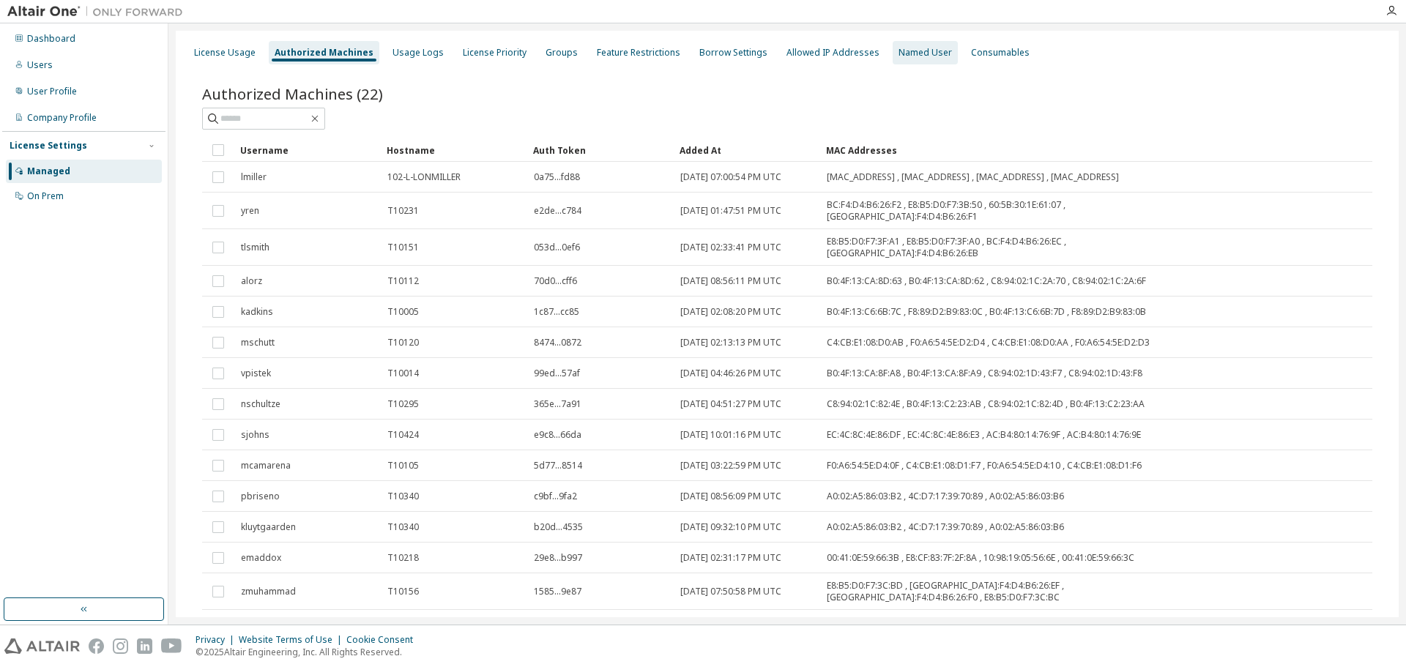
click at [902, 54] on div "Named User" at bounding box center [925, 53] width 53 height 12
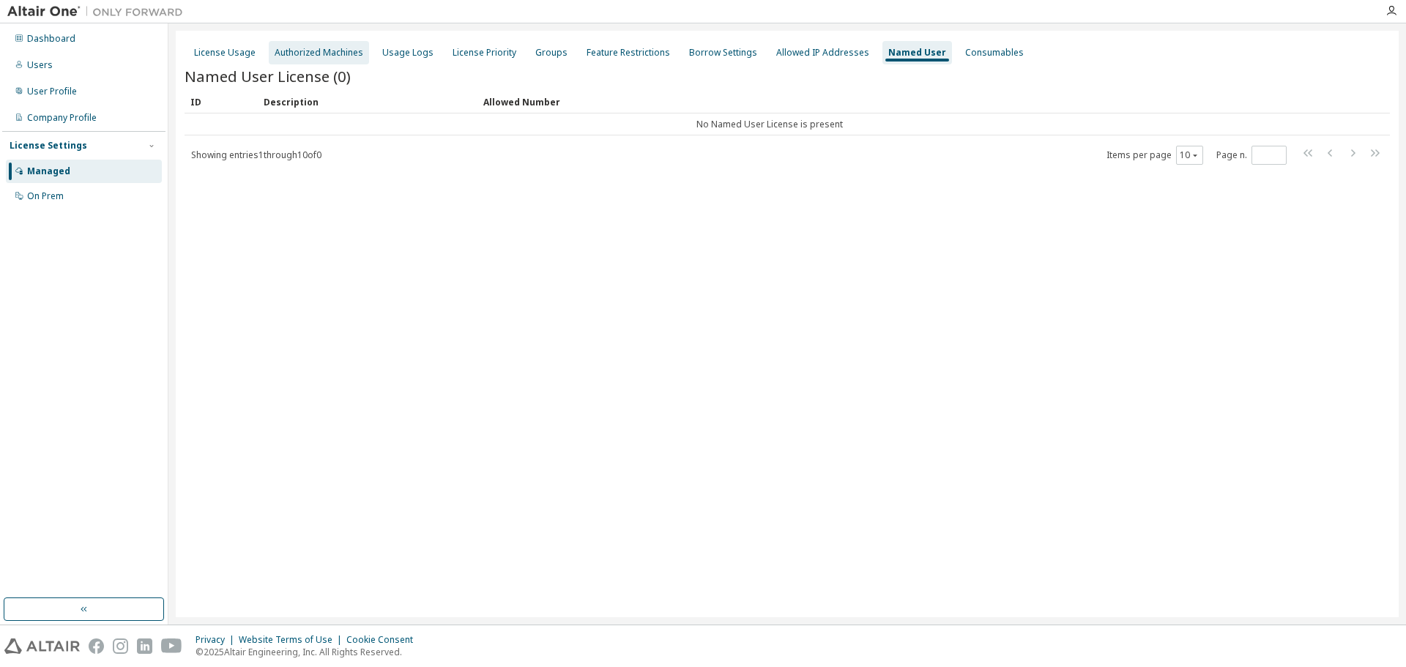
click at [291, 53] on div "Authorized Machines" at bounding box center [319, 53] width 89 height 12
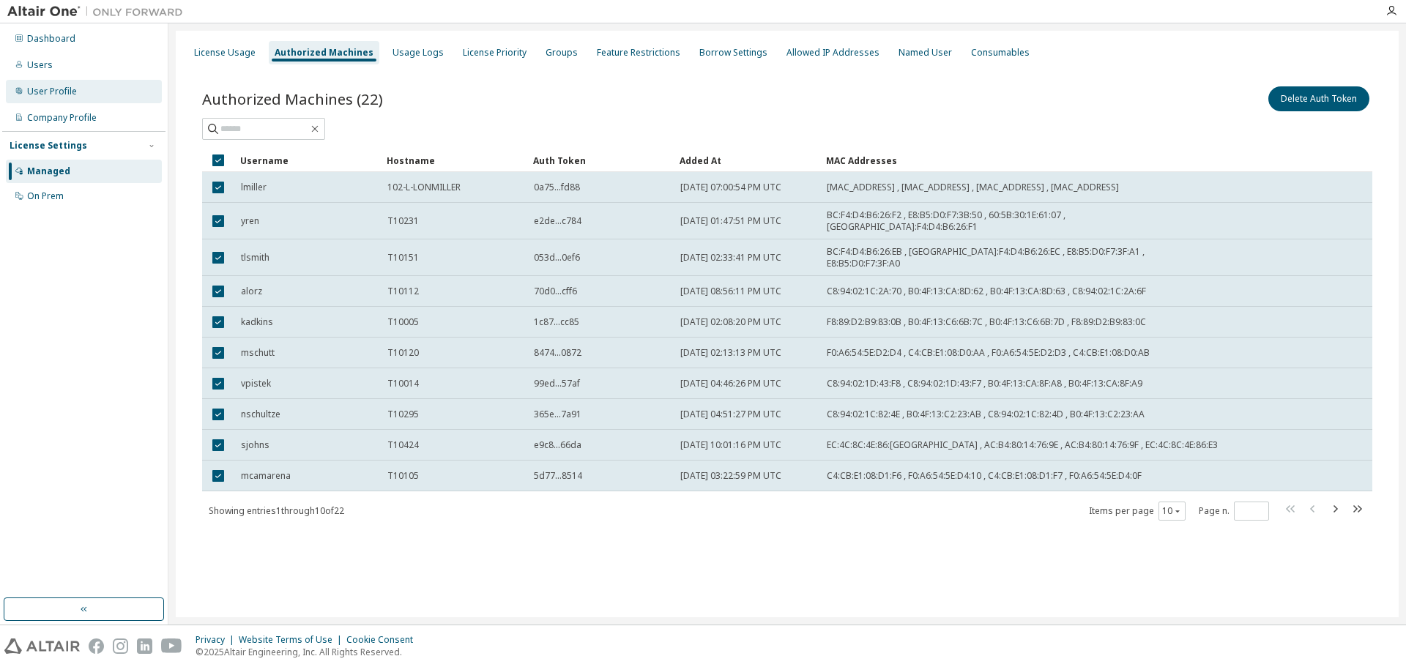
click at [71, 95] on div "User Profile" at bounding box center [52, 92] width 50 height 12
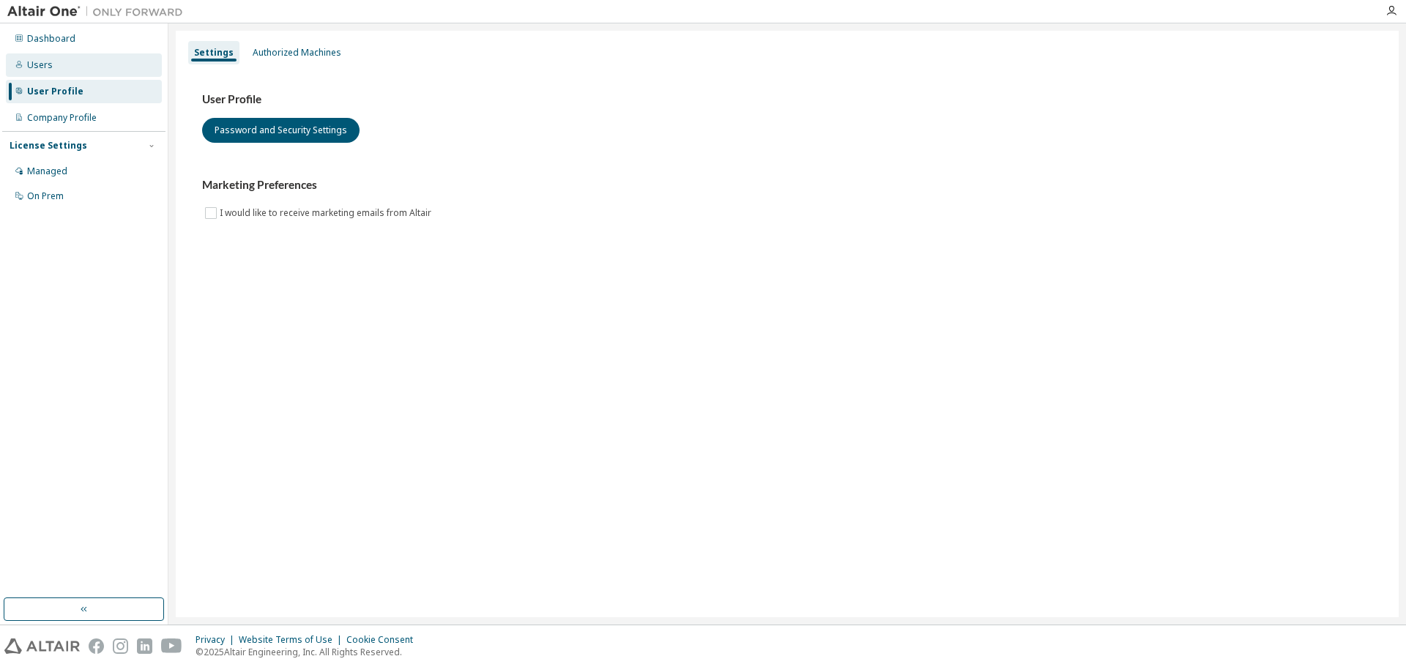
click at [56, 67] on div "Users" at bounding box center [84, 64] width 156 height 23
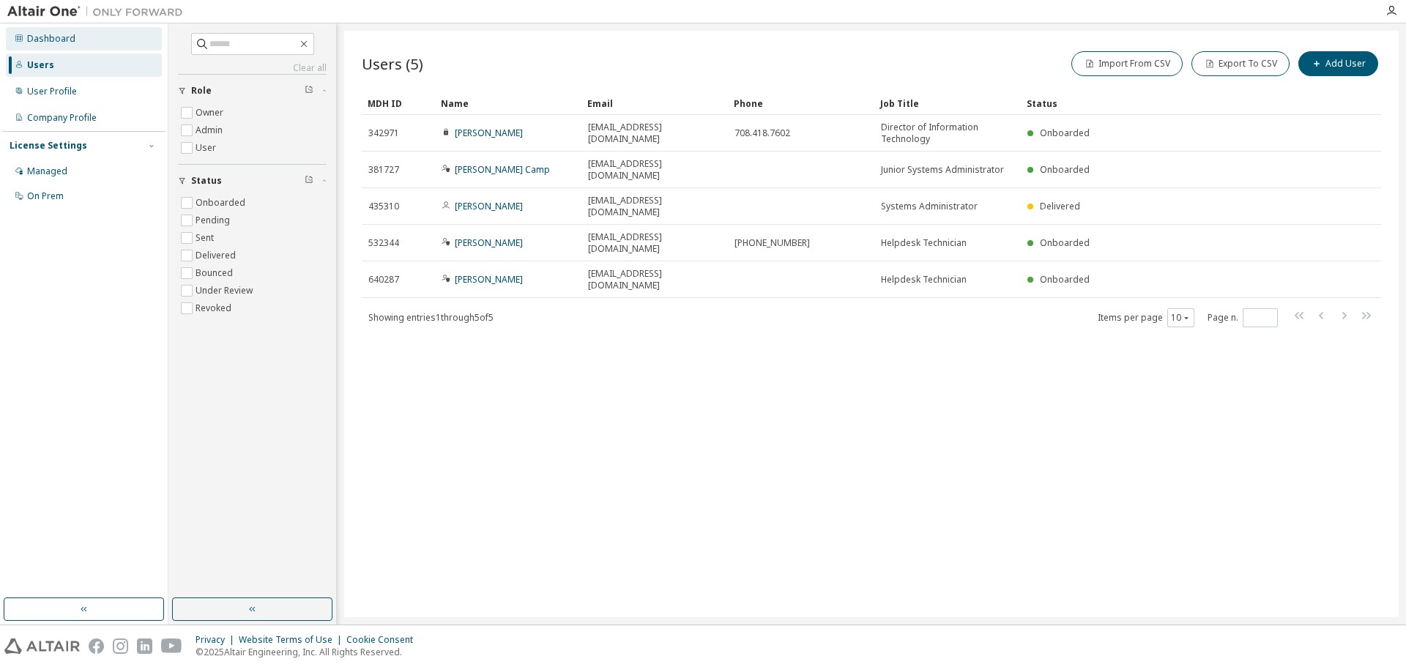
click at [46, 37] on div "Dashboard" at bounding box center [51, 39] width 48 height 12
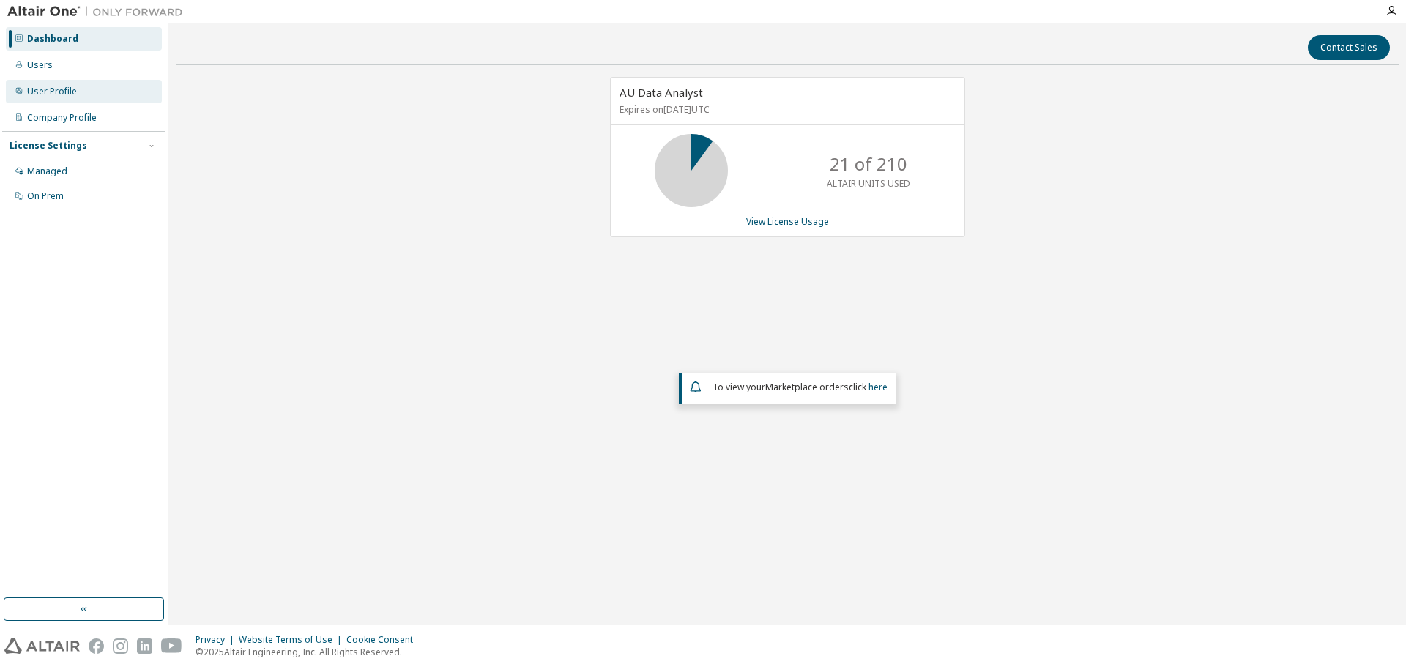
click at [62, 87] on div "User Profile" at bounding box center [52, 92] width 50 height 12
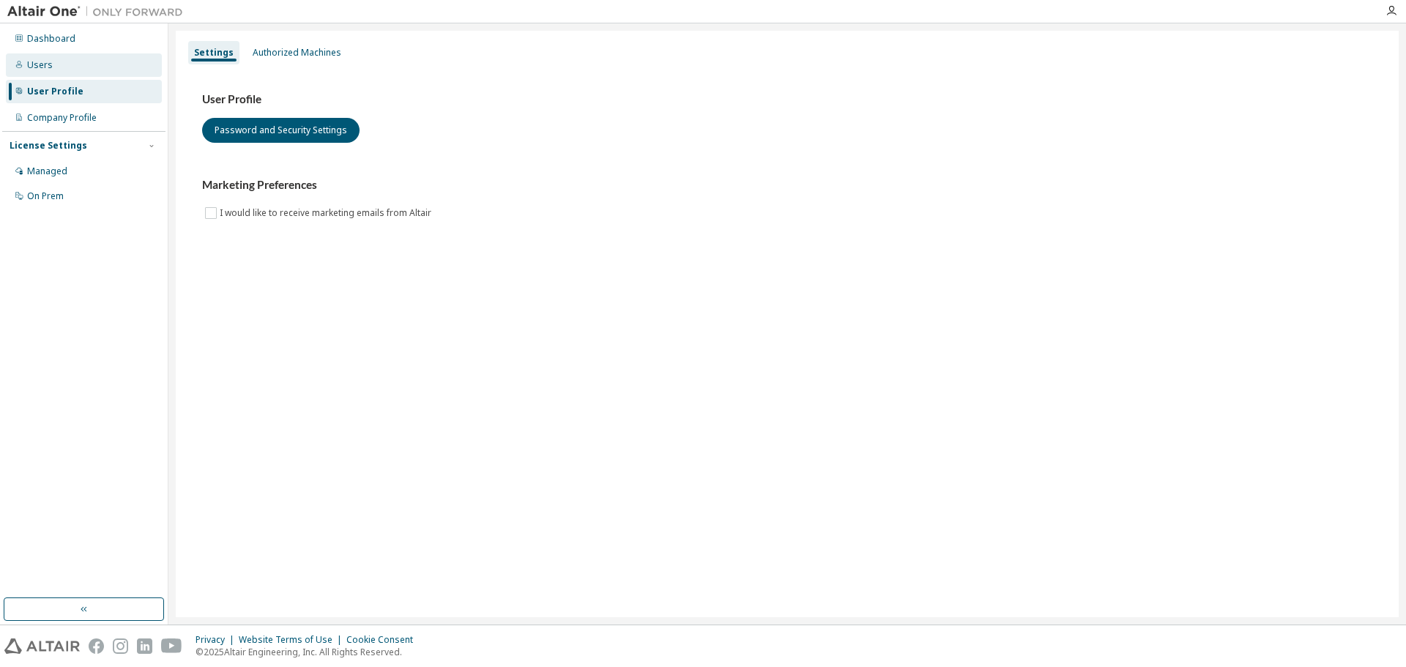
click at [83, 70] on div "Users" at bounding box center [84, 64] width 156 height 23
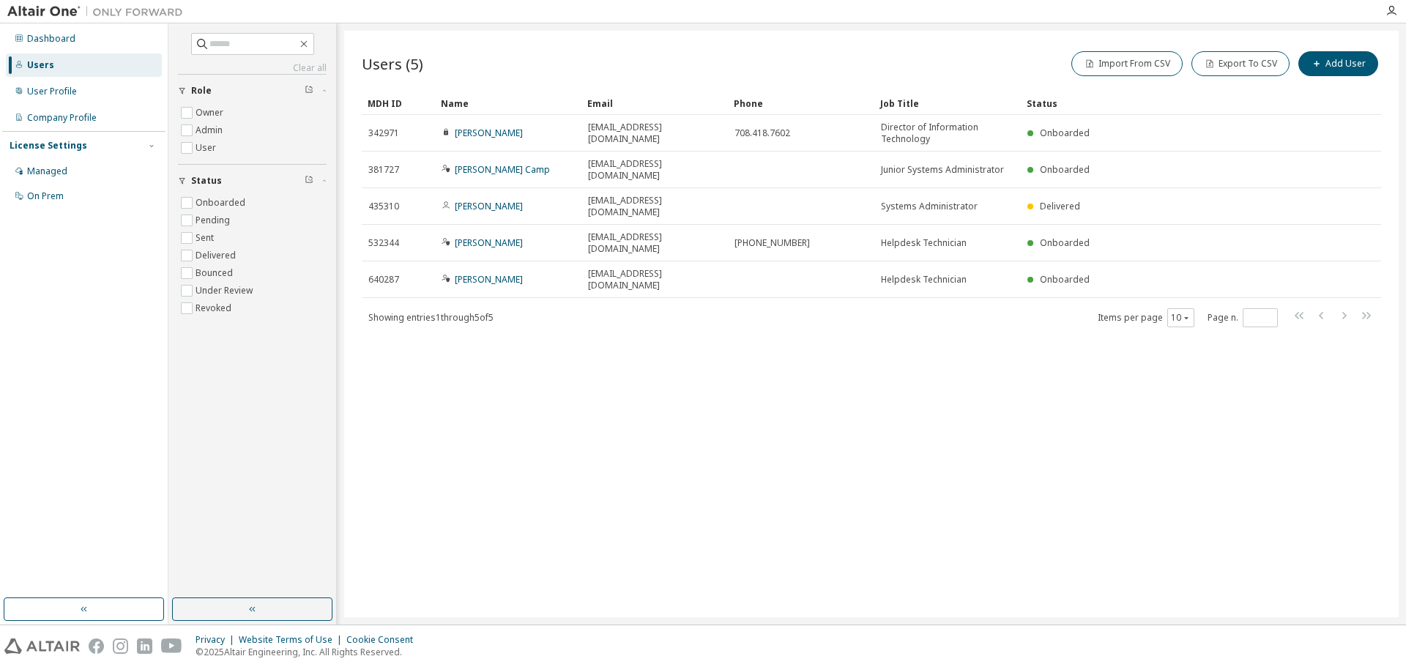
click at [672, 544] on div "Users (5) Import From CSV Export To CSV Add User Clear Load Save Save As Field …" at bounding box center [871, 324] width 1055 height 587
click at [82, 164] on div "Managed" at bounding box center [84, 171] width 156 height 23
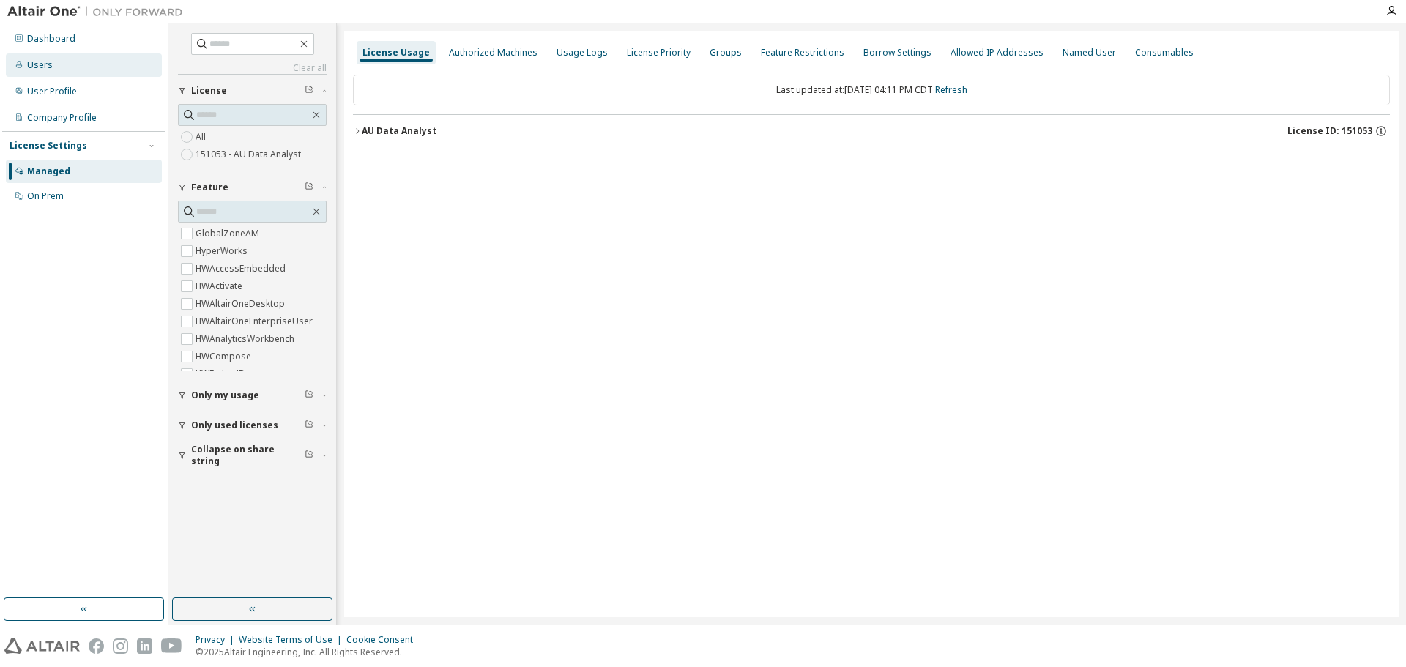
click at [67, 68] on div "Users" at bounding box center [84, 64] width 156 height 23
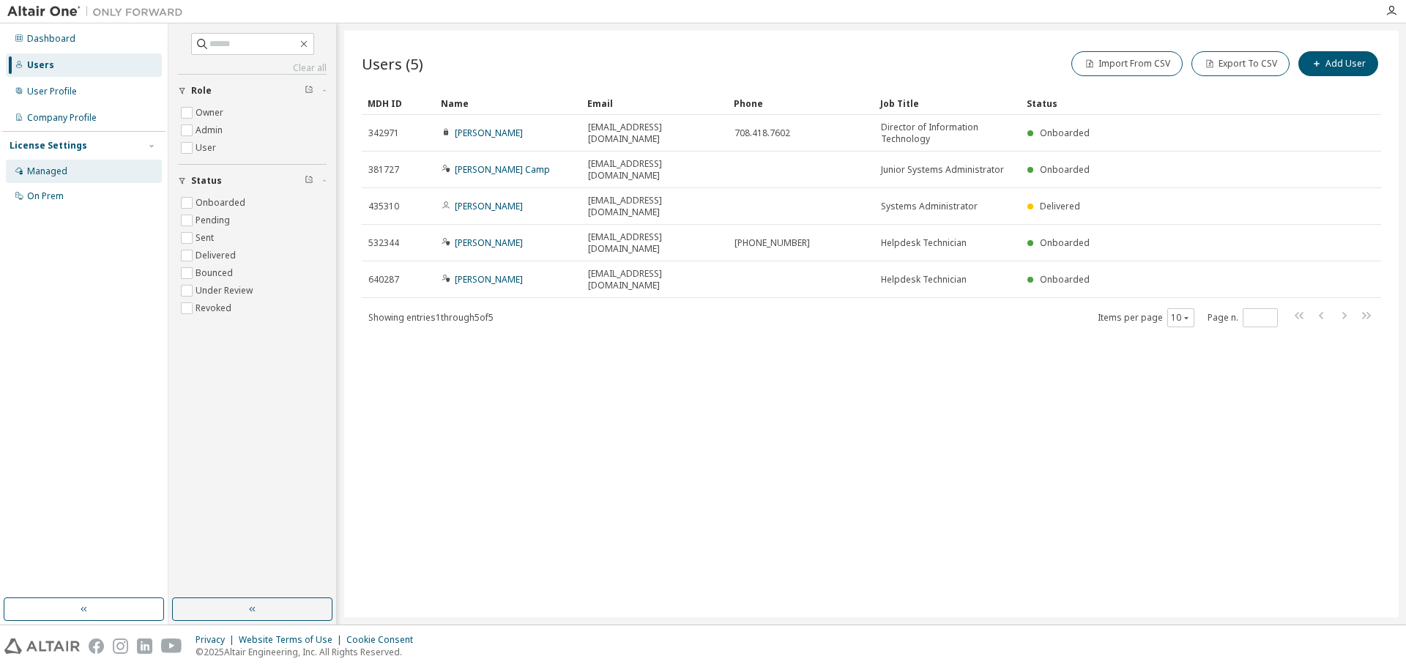
click at [70, 177] on div "Managed" at bounding box center [84, 171] width 156 height 23
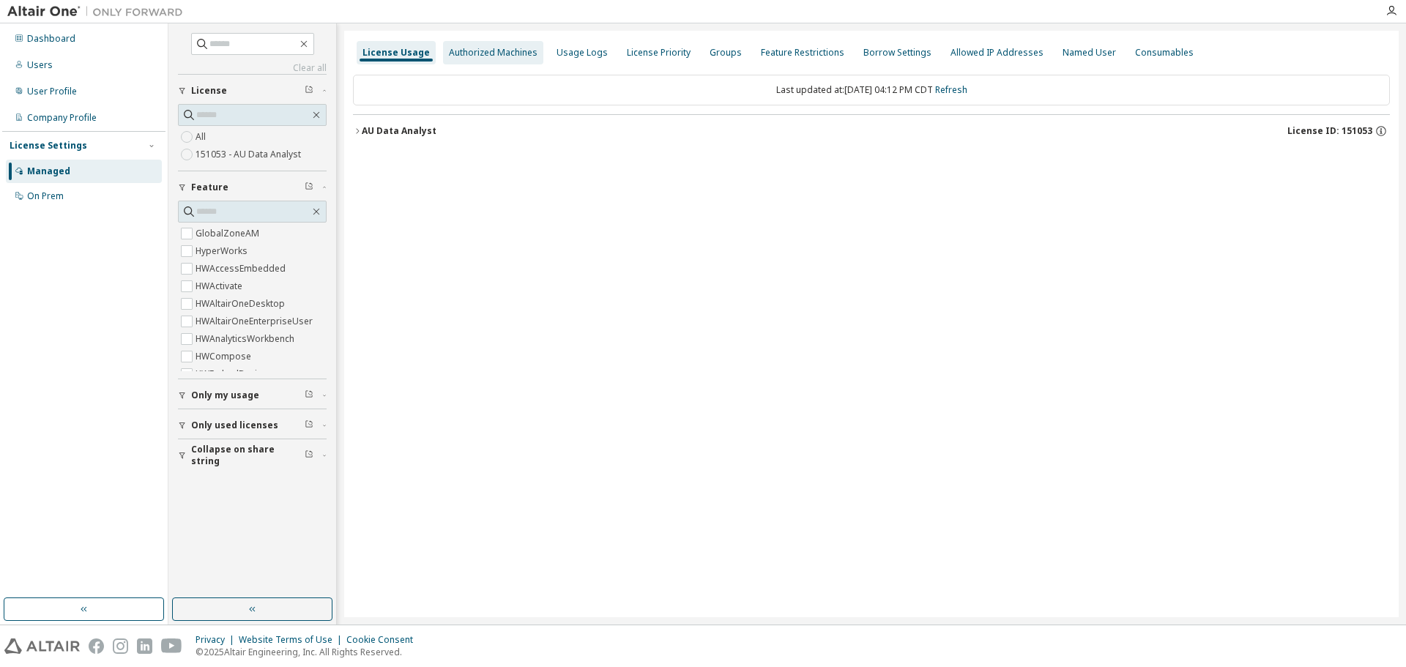
click at [515, 51] on div "Authorized Machines" at bounding box center [493, 53] width 89 height 12
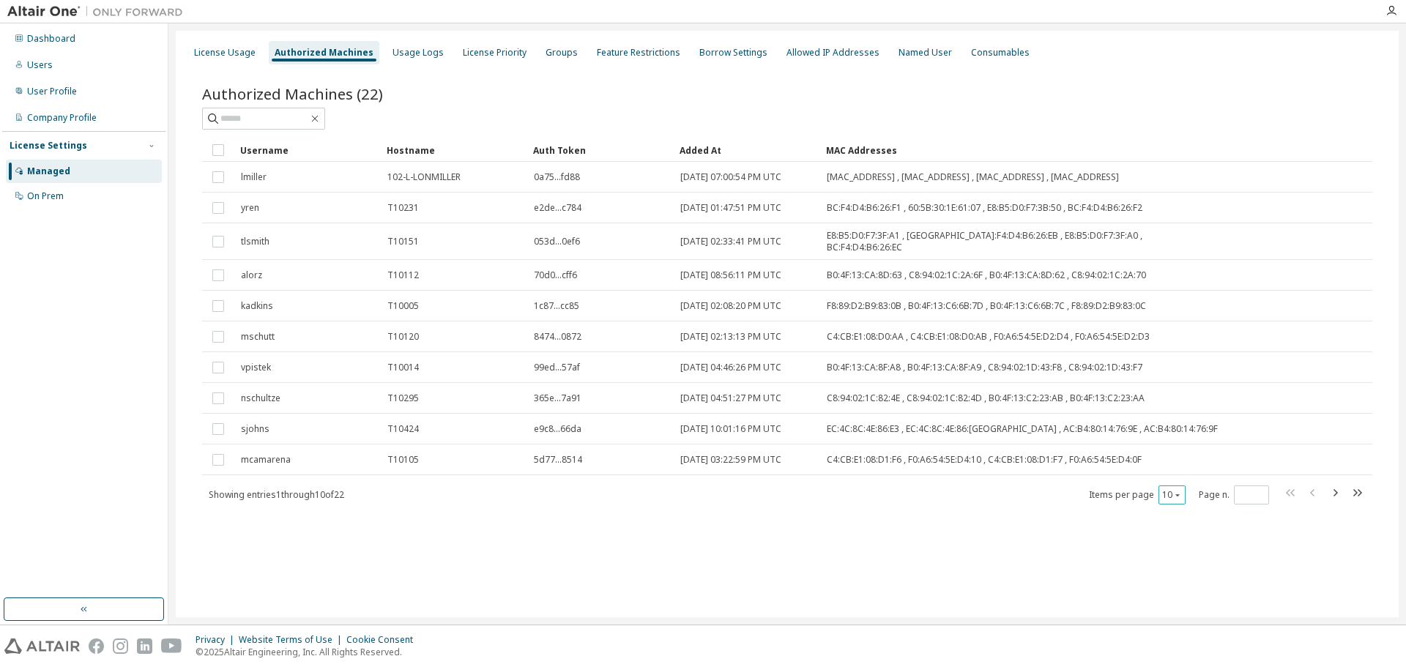
click at [1179, 491] on icon "button" at bounding box center [1177, 495] width 9 height 9
click at [1180, 545] on div "30" at bounding box center [1217, 544] width 117 height 18
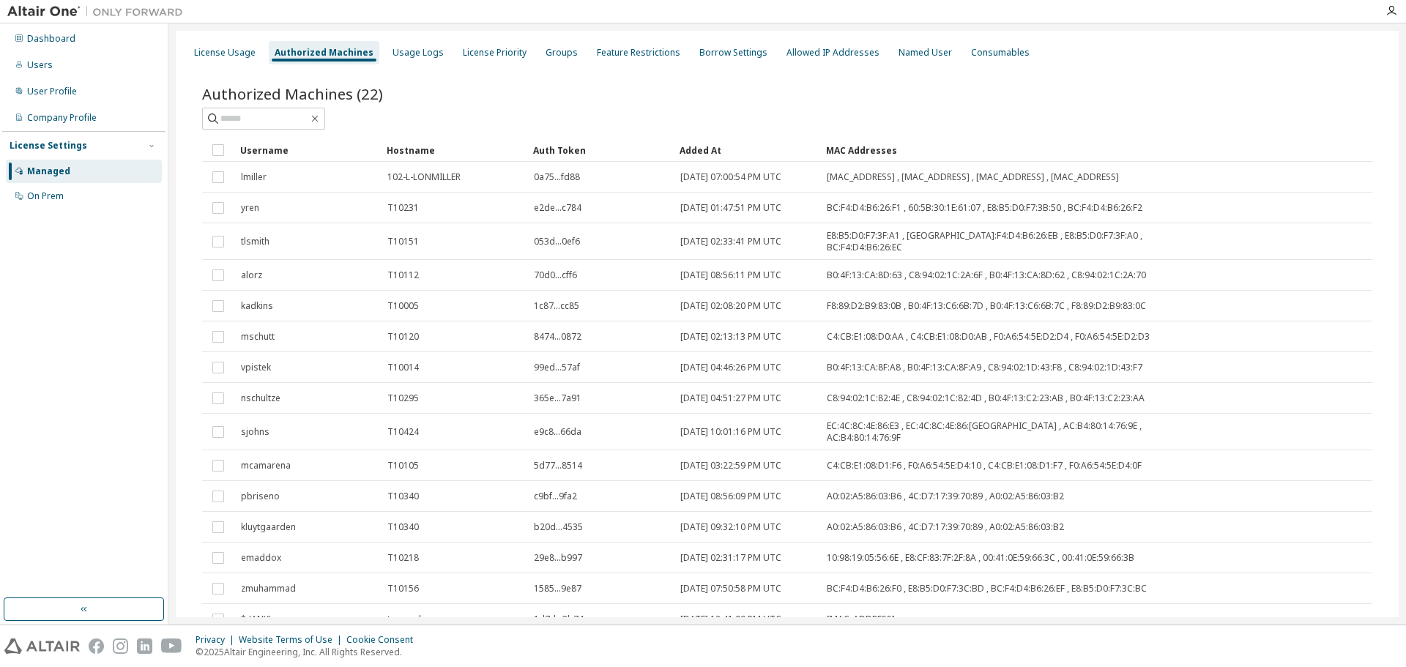
type button "30"
click at [1083, 626] on div "Privacy Website Terms of Use Cookie Consent © 2025 Altair Engineering, Inc. All…" at bounding box center [703, 647] width 1406 height 42
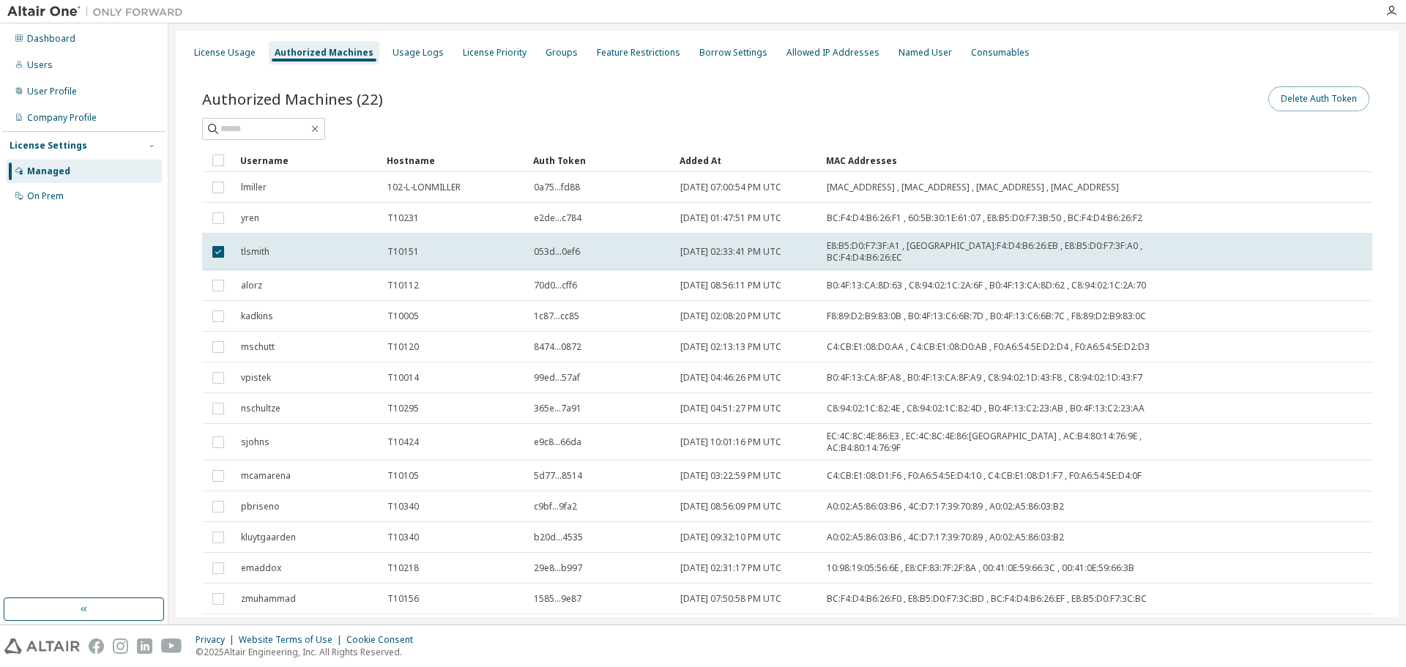
click at [1288, 96] on button "Delete Auth Token" at bounding box center [1319, 98] width 101 height 25
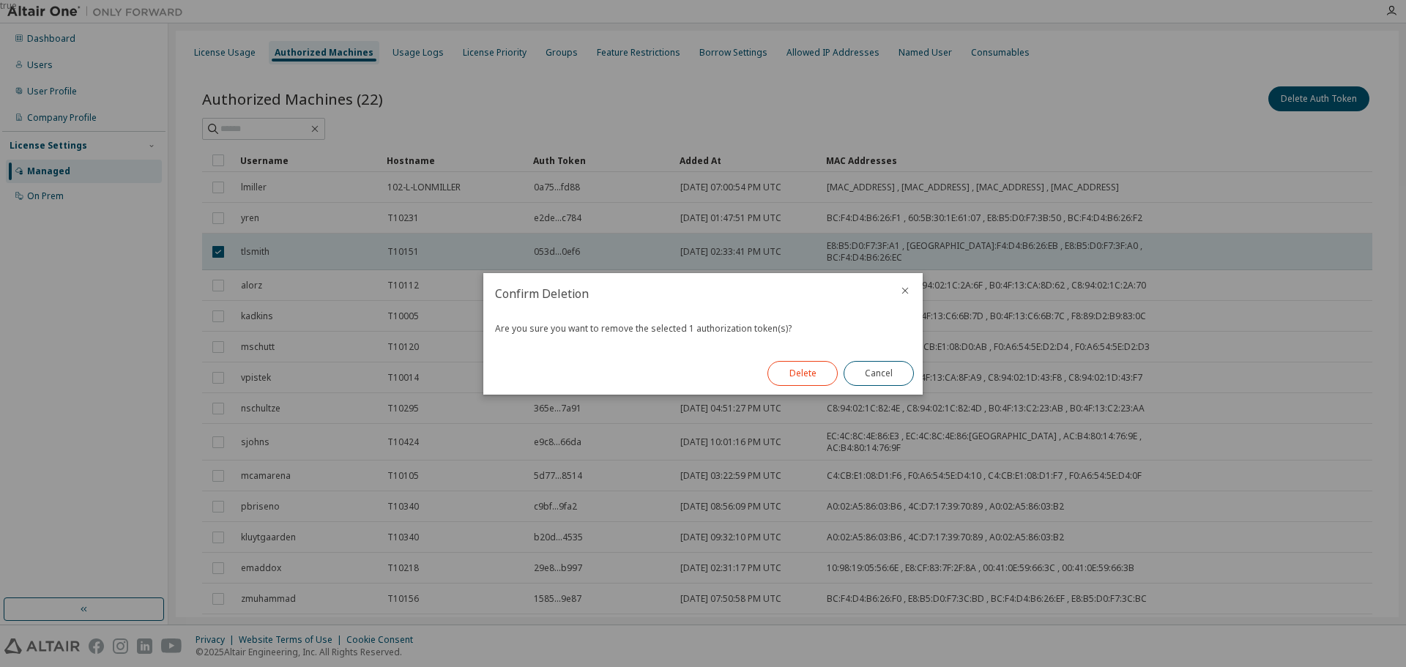
click at [815, 375] on button "Delete" at bounding box center [803, 373] width 70 height 25
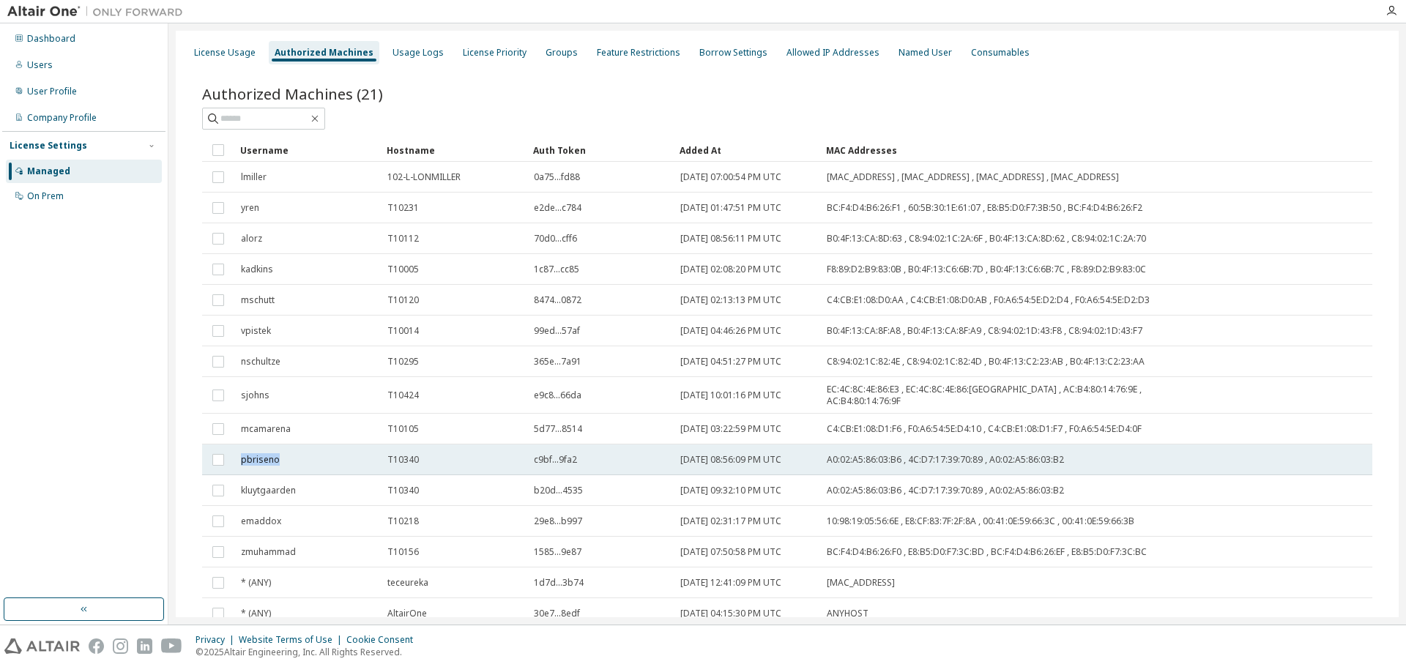
drag, startPoint x: 242, startPoint y: 455, endPoint x: 283, endPoint y: 458, distance: 40.4
click at [283, 458] on div "pbriseno" at bounding box center [307, 460] width 133 height 12
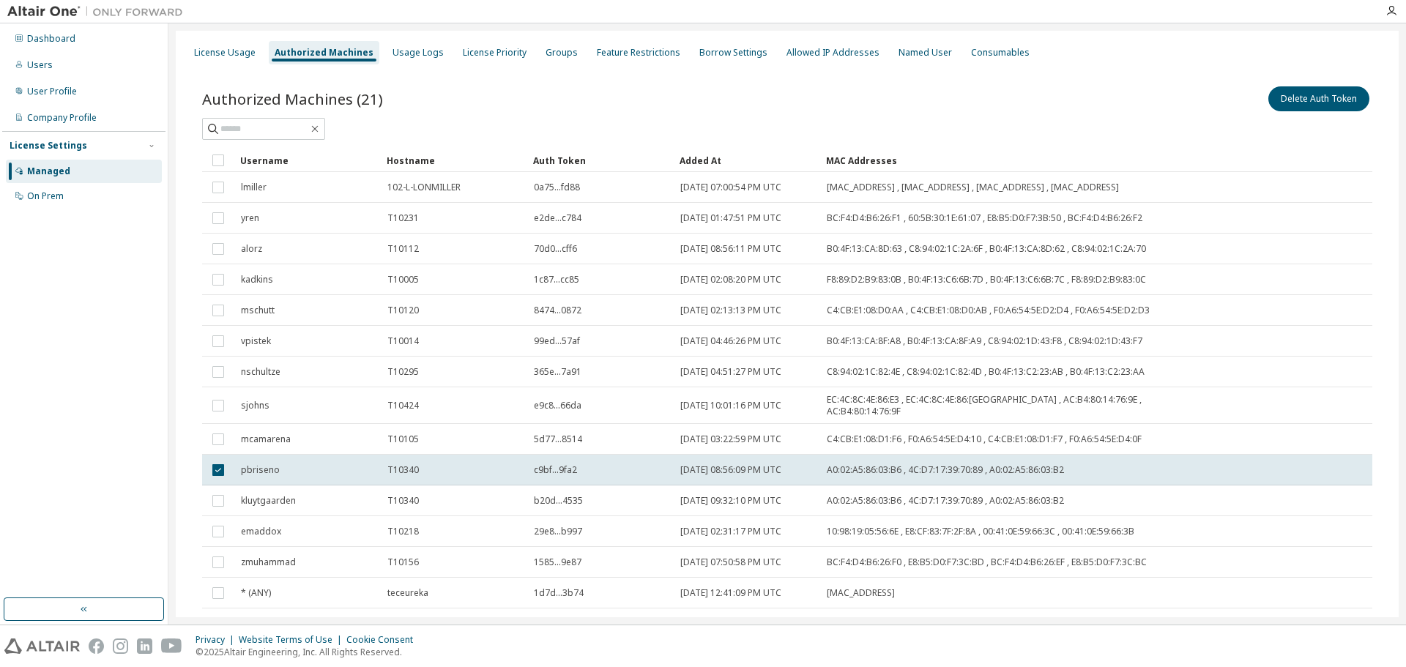
click at [283, 458] on td "pbriseno" at bounding box center [307, 470] width 146 height 31
click at [1290, 95] on button "Delete Auth Token" at bounding box center [1319, 98] width 101 height 25
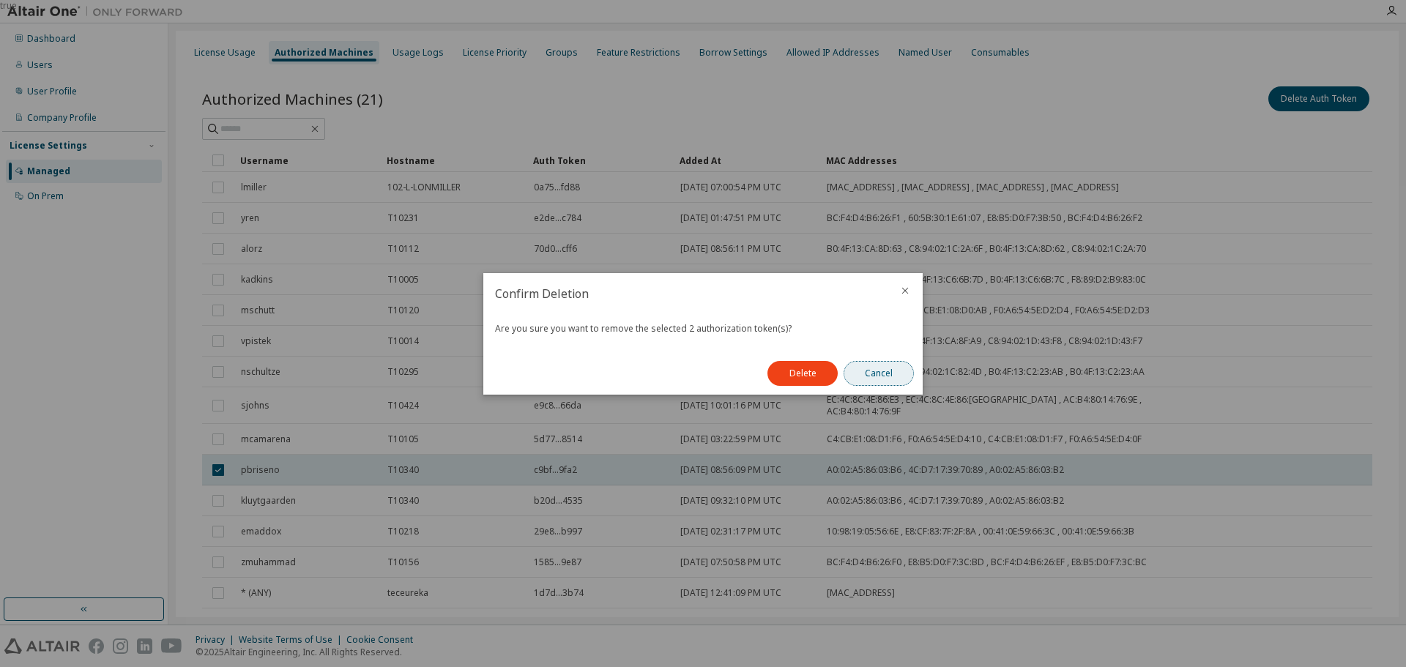
click at [889, 377] on button "Cancel" at bounding box center [879, 373] width 70 height 25
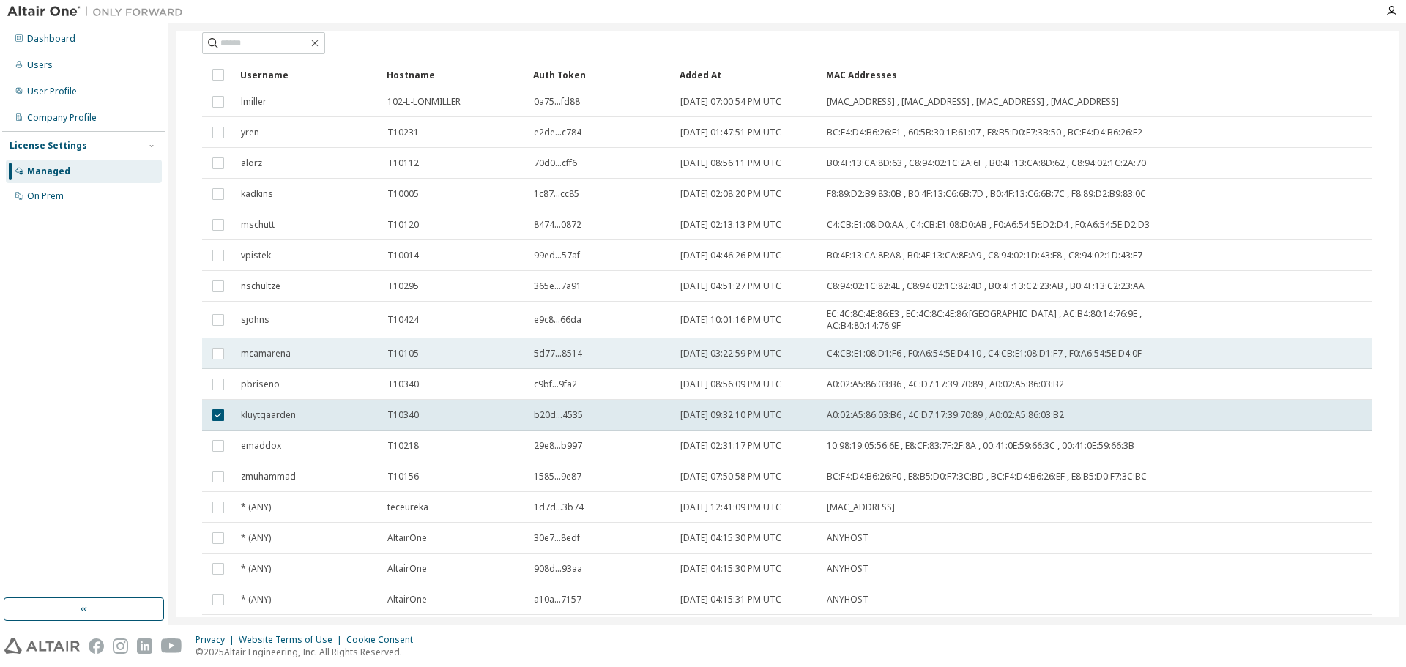
scroll to position [58, 0]
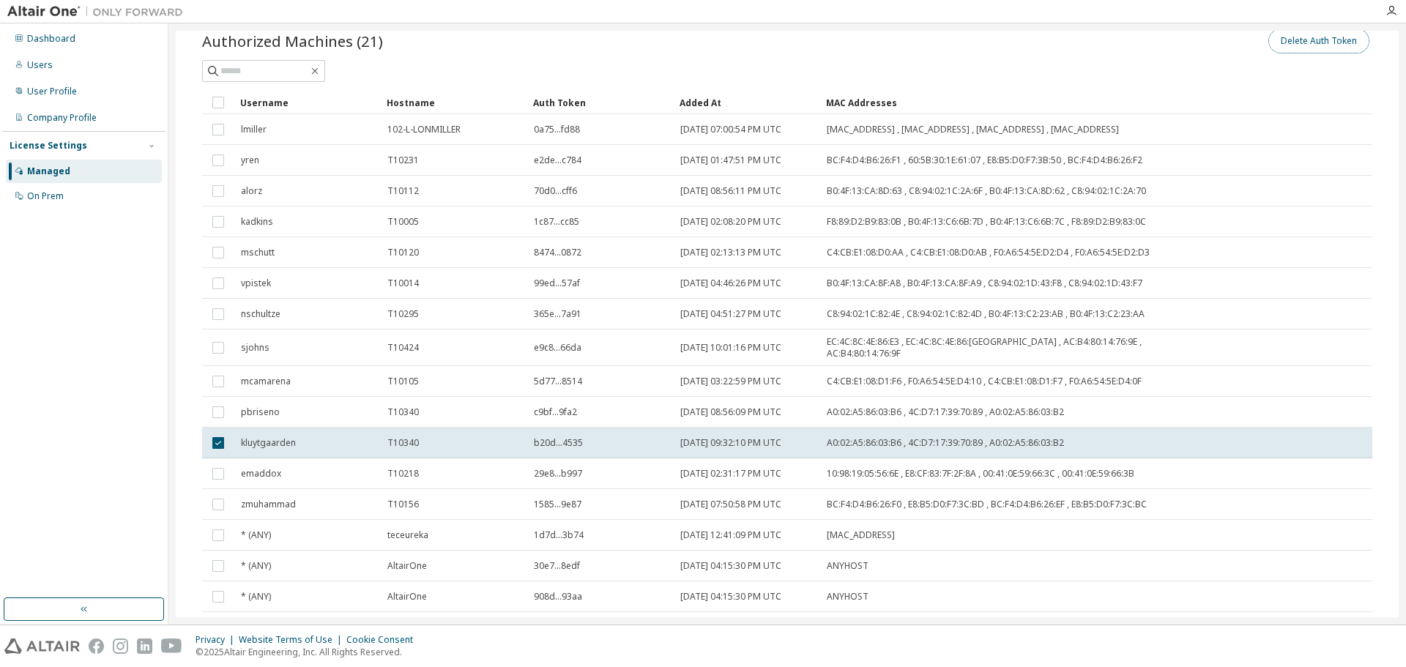
click at [1287, 40] on button "Delete Auth Token" at bounding box center [1319, 41] width 101 height 25
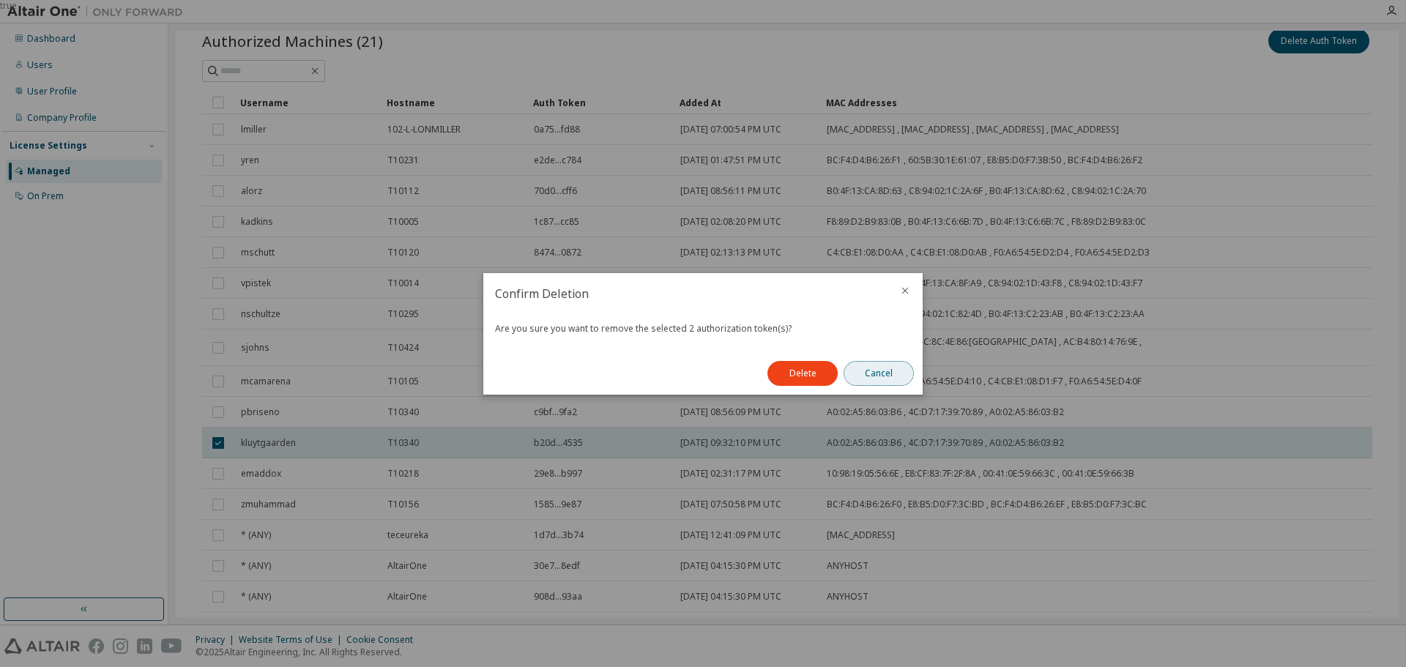
click at [895, 369] on button "Cancel" at bounding box center [879, 373] width 70 height 25
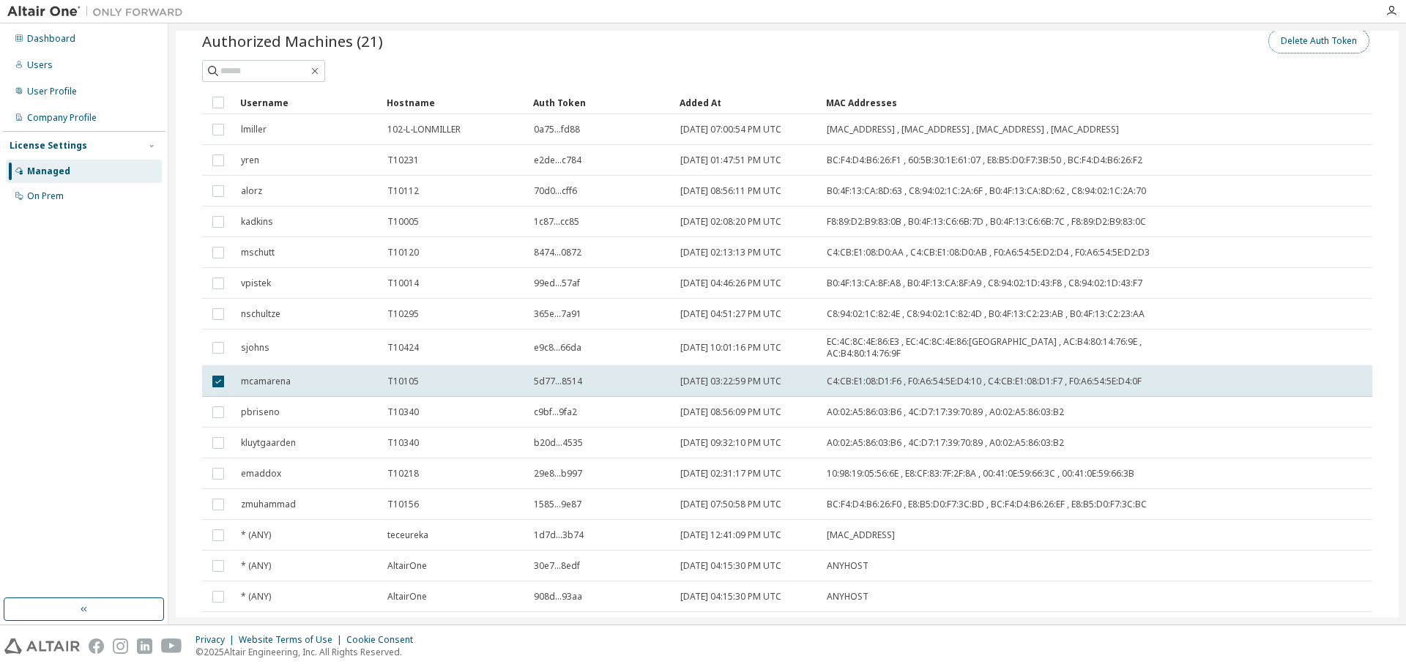
click at [1327, 33] on button "Delete Auth Token" at bounding box center [1319, 41] width 101 height 25
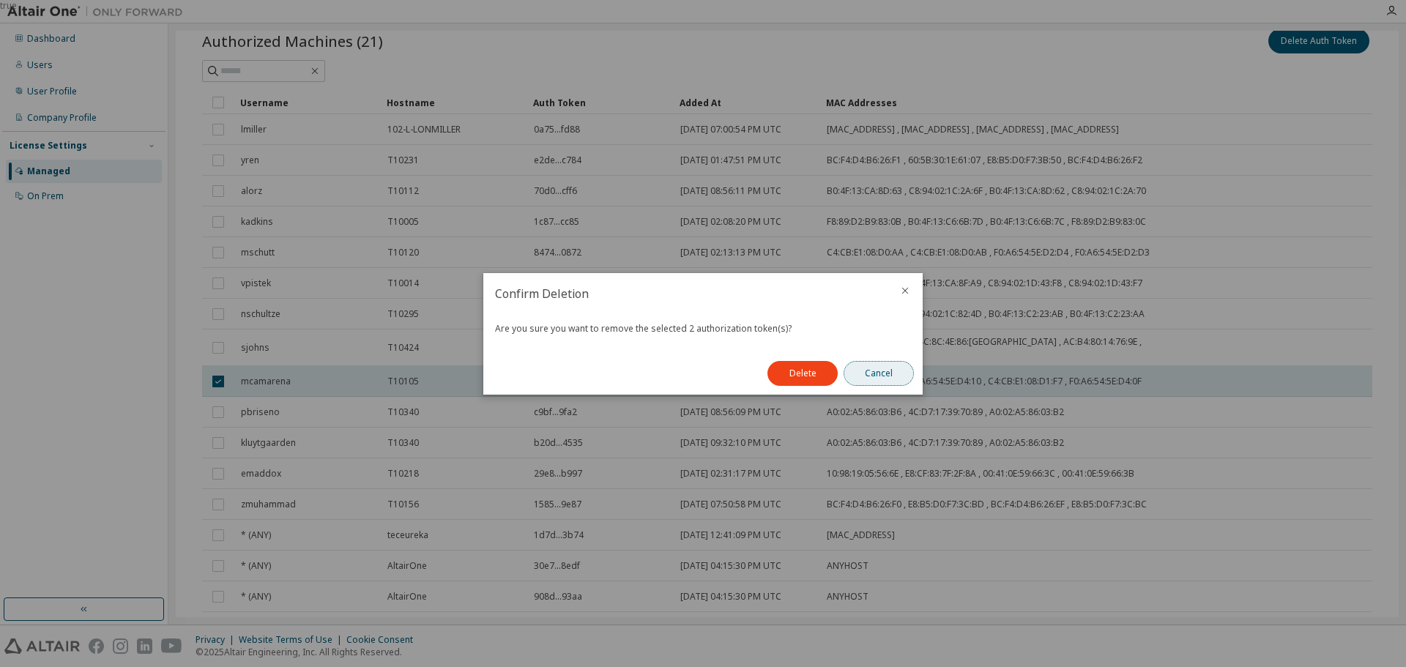
click at [896, 372] on button "Cancel" at bounding box center [879, 373] width 70 height 25
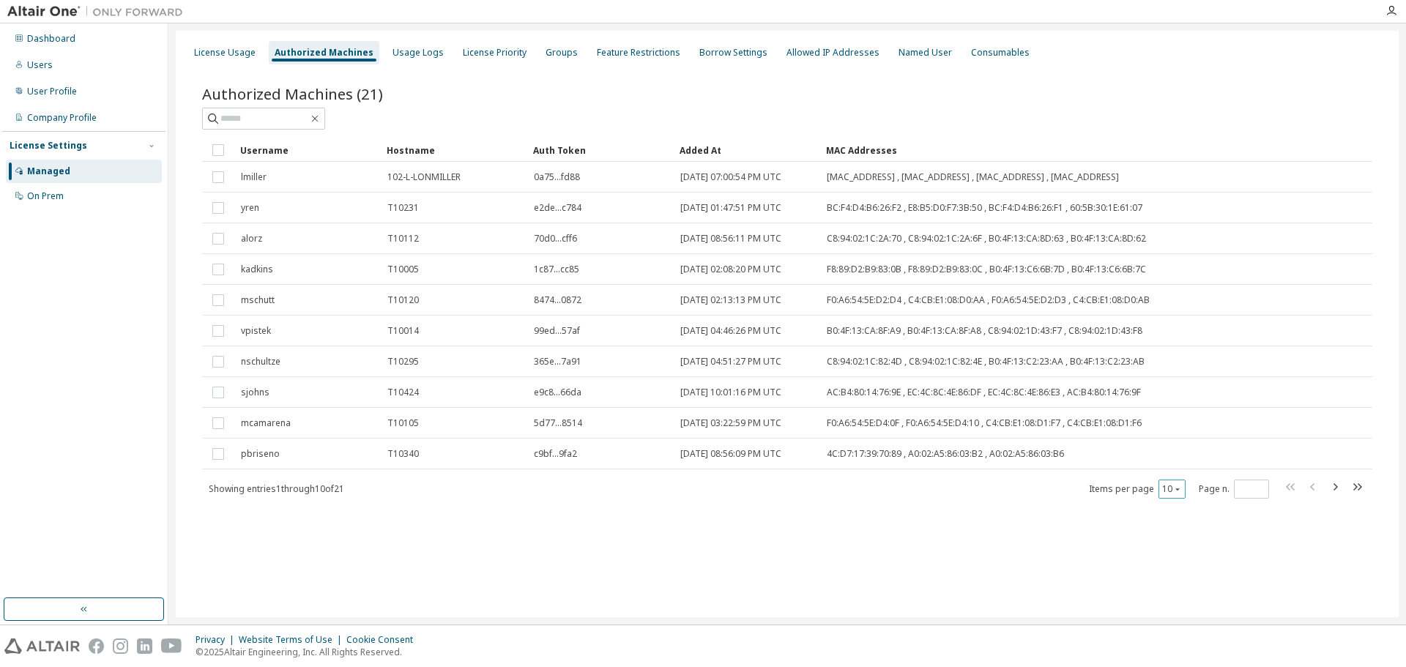
click at [1165, 489] on button "10" at bounding box center [1172, 489] width 20 height 12
click at [1181, 541] on div "30" at bounding box center [1217, 544] width 117 height 18
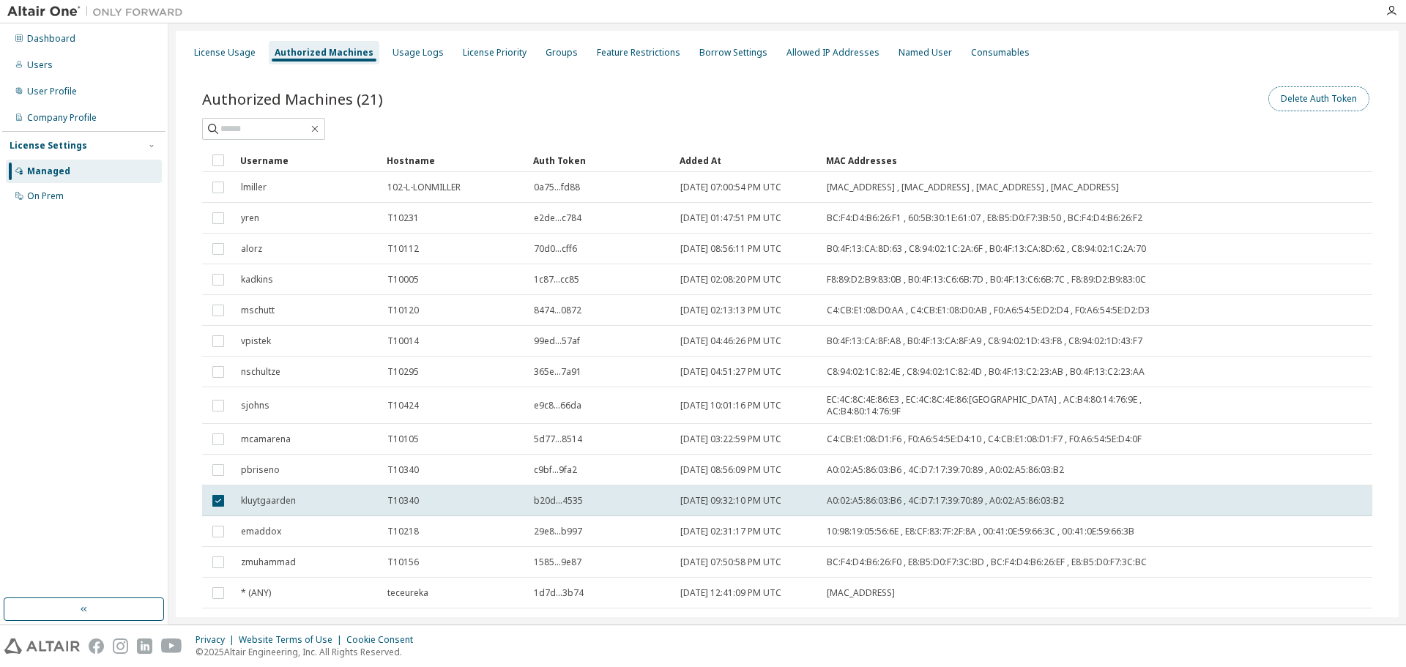
click at [1293, 94] on button "Delete Auth Token" at bounding box center [1319, 98] width 101 height 25
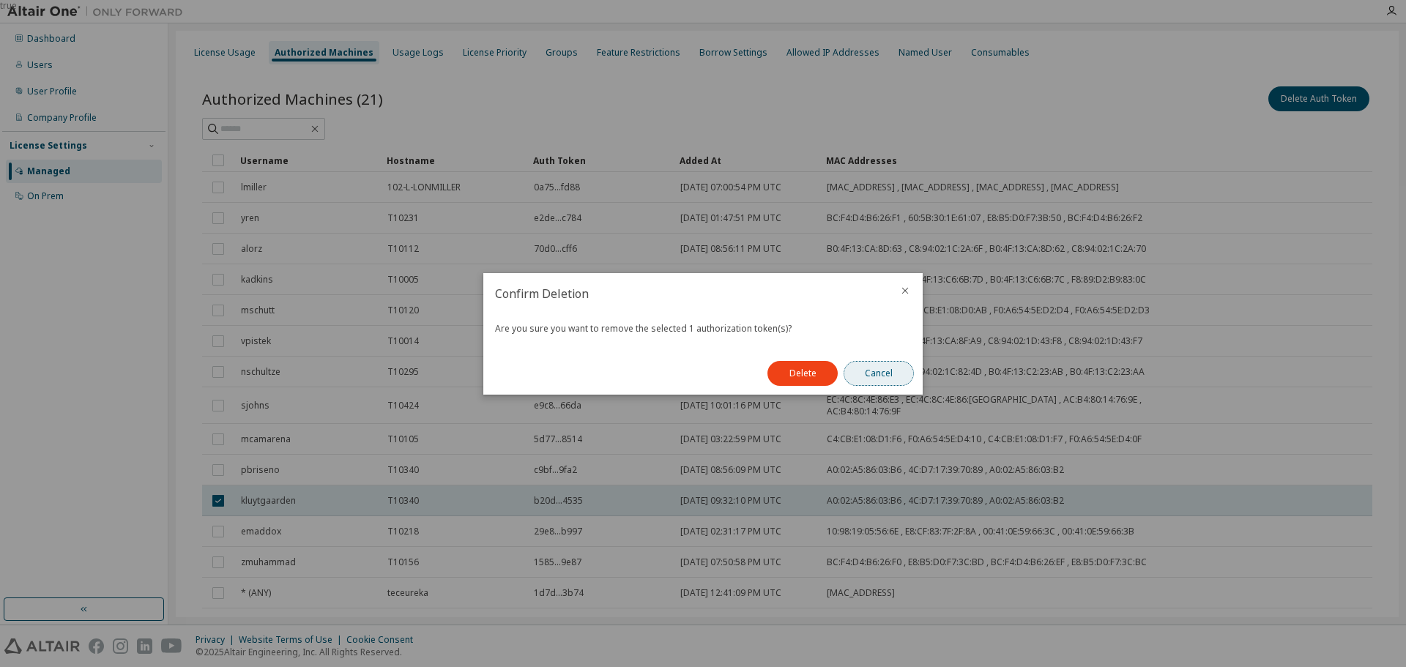
click at [869, 380] on button "Cancel" at bounding box center [879, 373] width 70 height 25
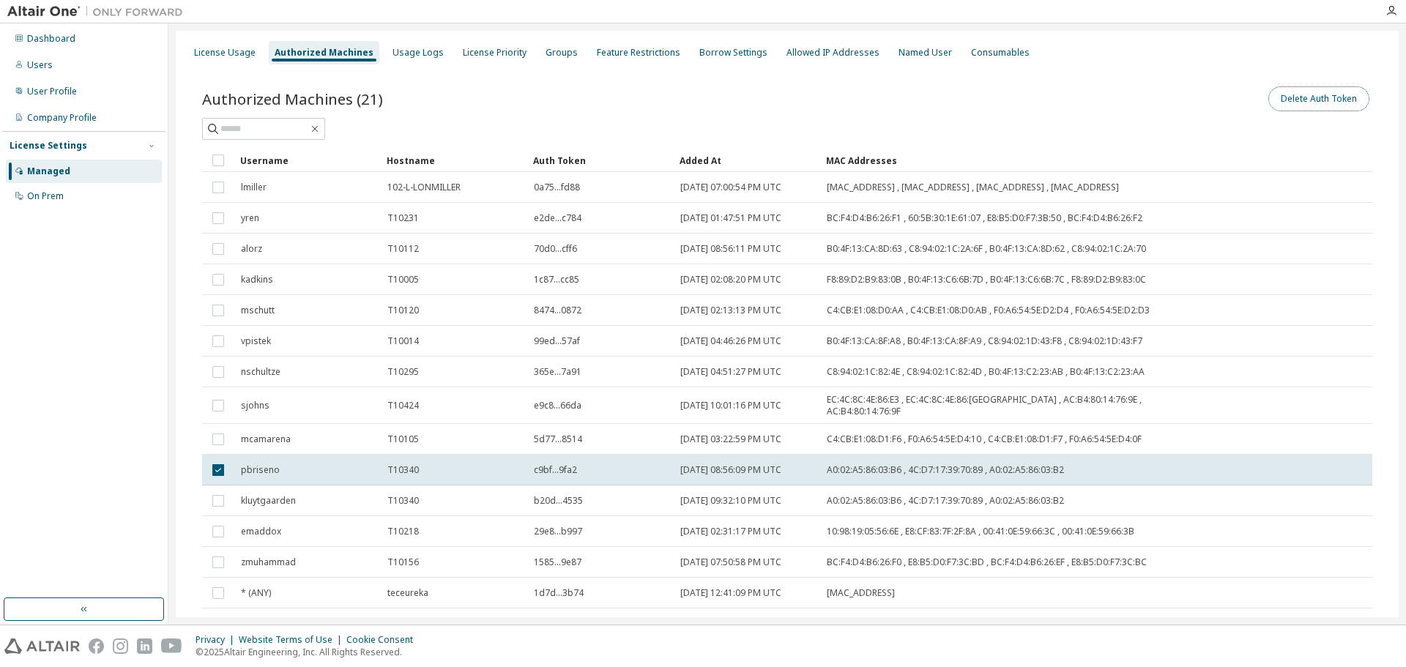
click at [1303, 90] on button "Delete Auth Token" at bounding box center [1319, 98] width 101 height 25
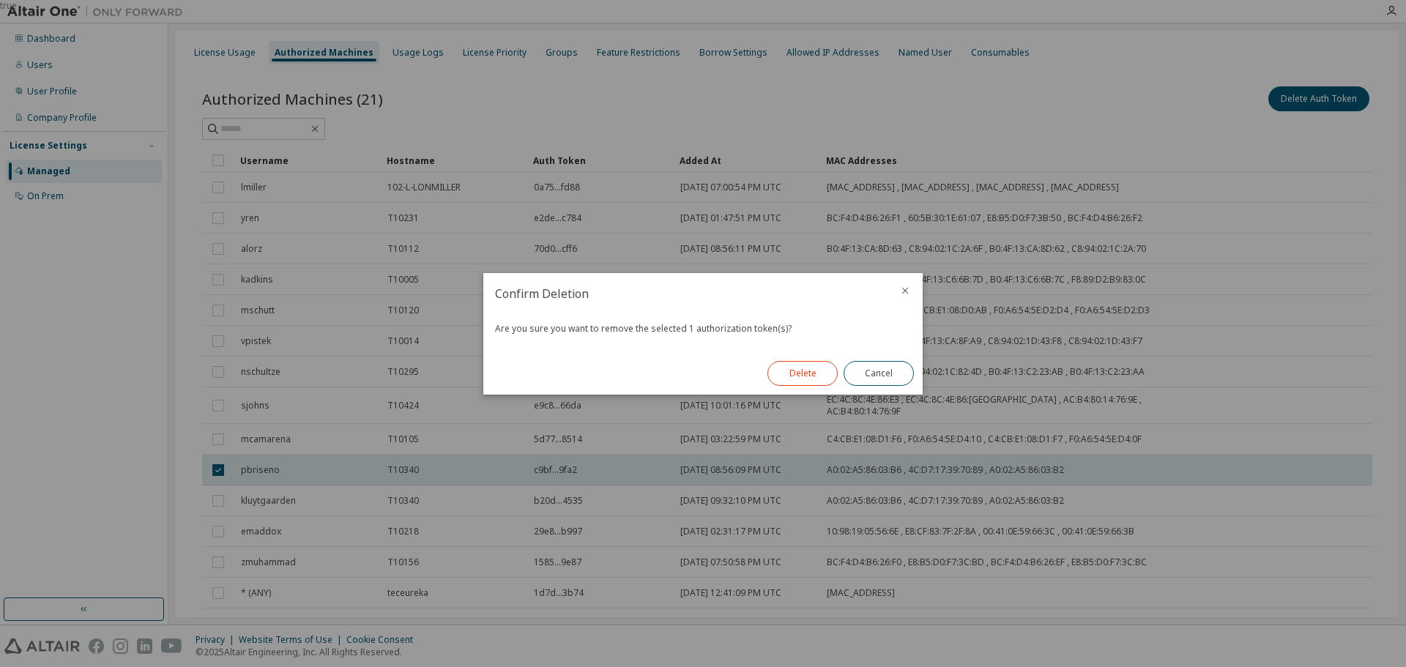
click at [789, 370] on button "Delete" at bounding box center [803, 373] width 70 height 25
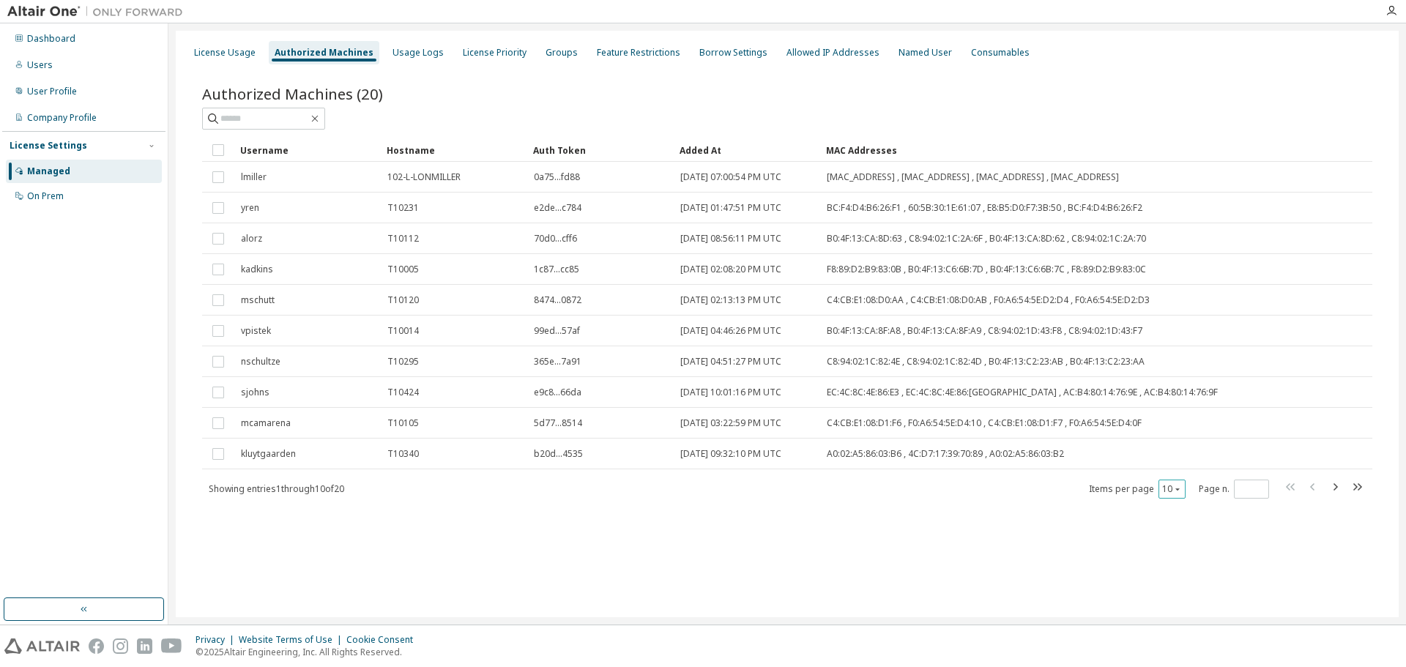
click at [1175, 487] on icon "button" at bounding box center [1177, 489] width 9 height 9
click at [1182, 524] on div "20" at bounding box center [1217, 527] width 117 height 18
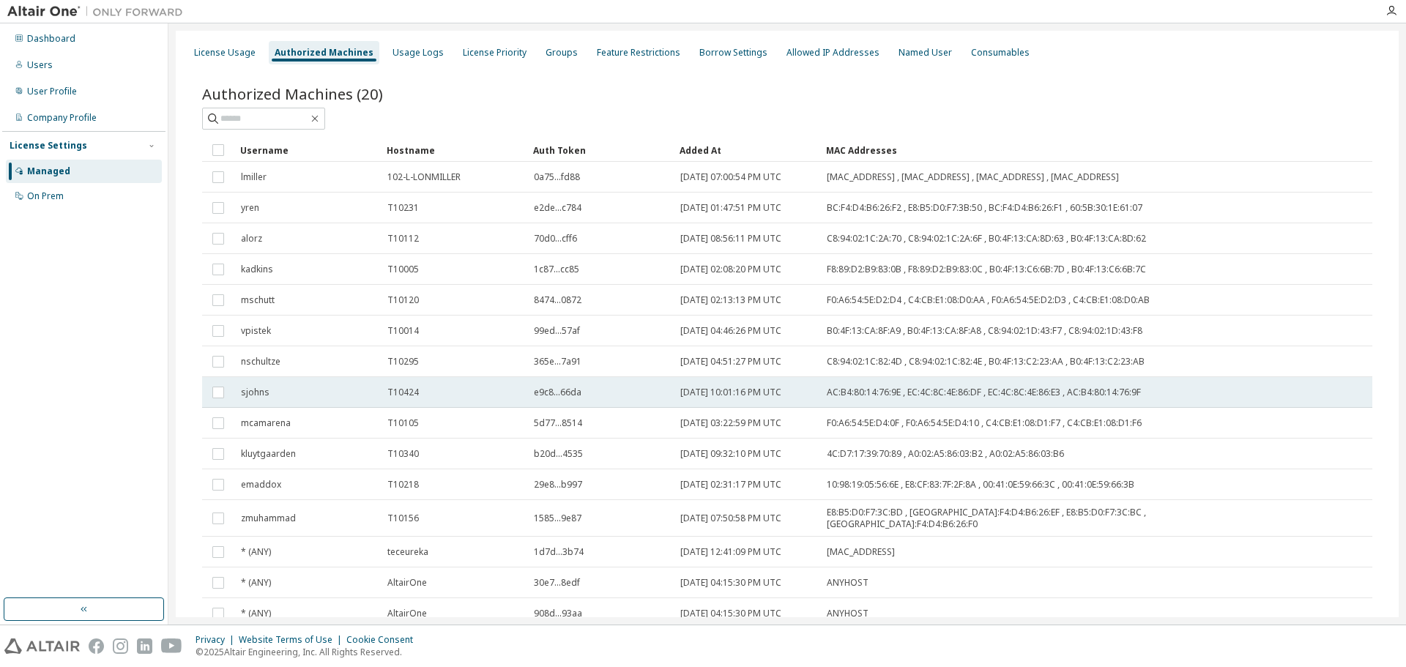
type button "20"
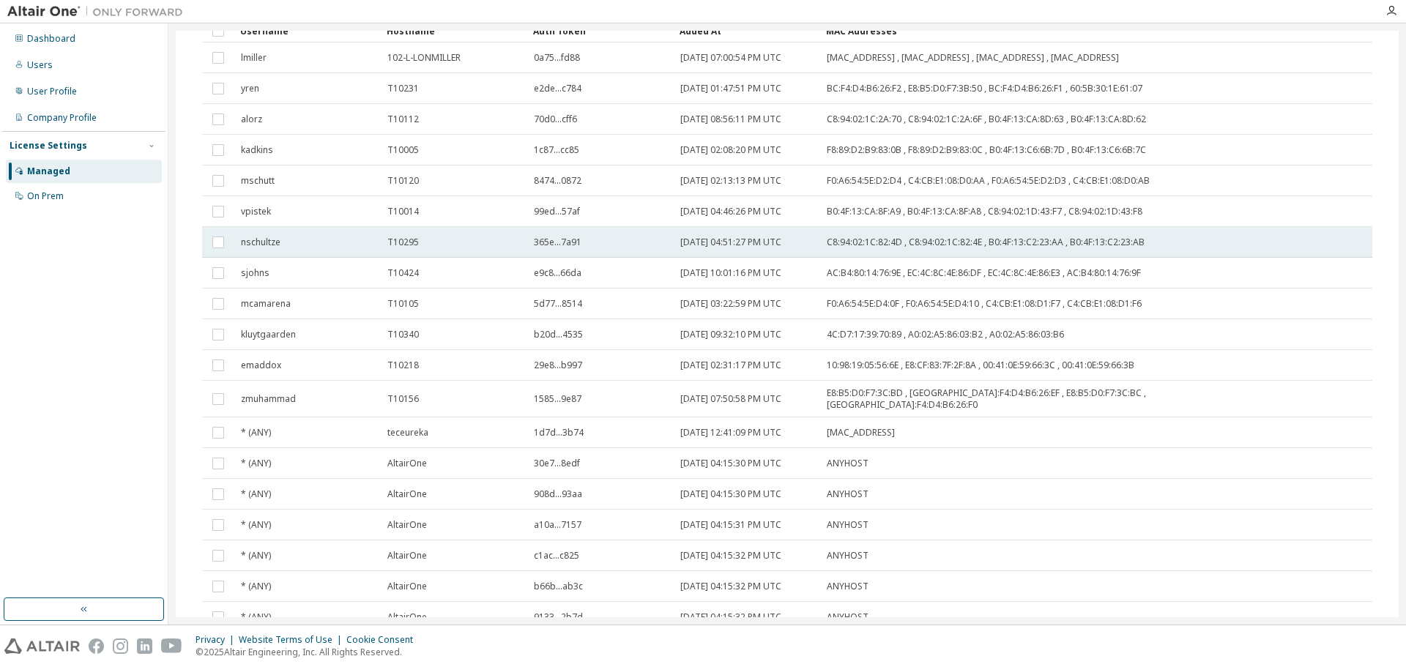
scroll to position [237, 0]
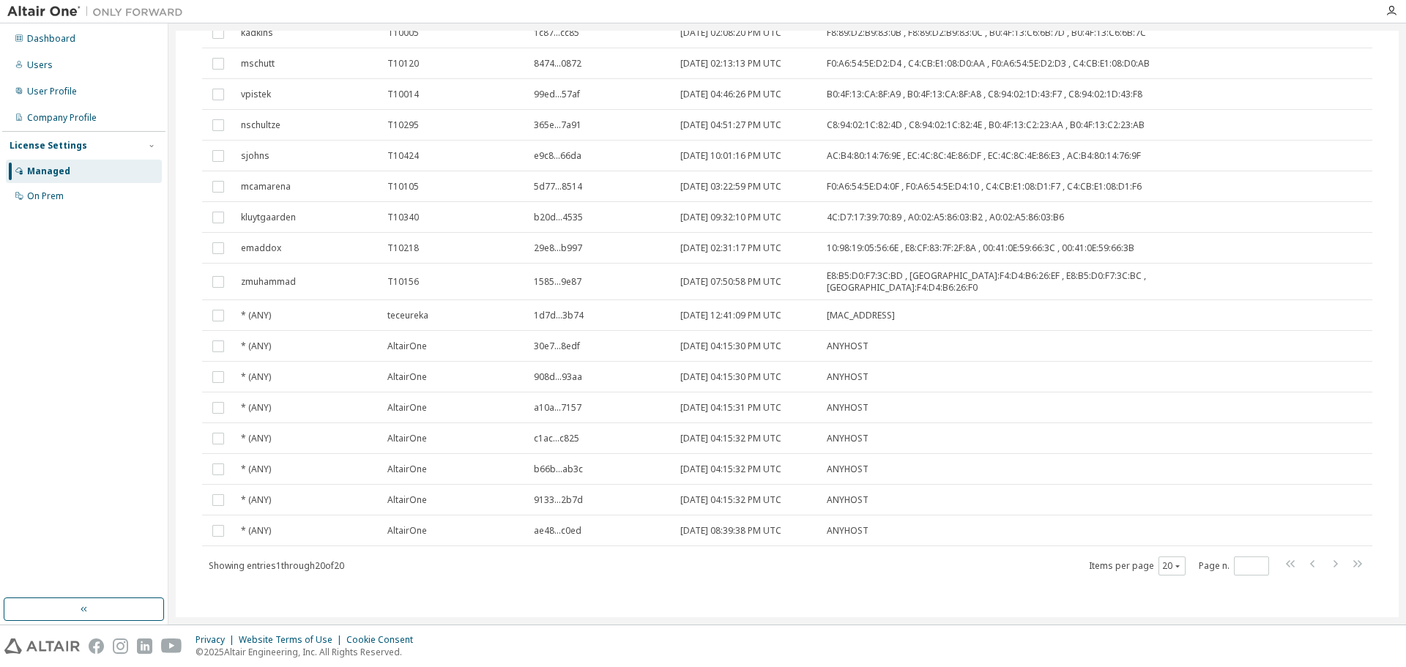
click at [749, 588] on div "Authorized Machines (20) Clear Load Save Save As Field Operator Value Select fi…" at bounding box center [788, 221] width 1206 height 785
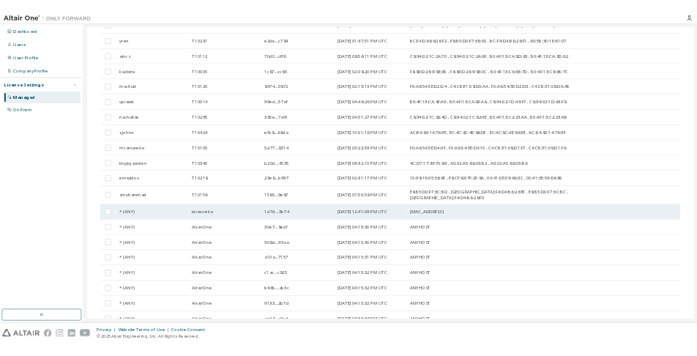
scroll to position [0, 0]
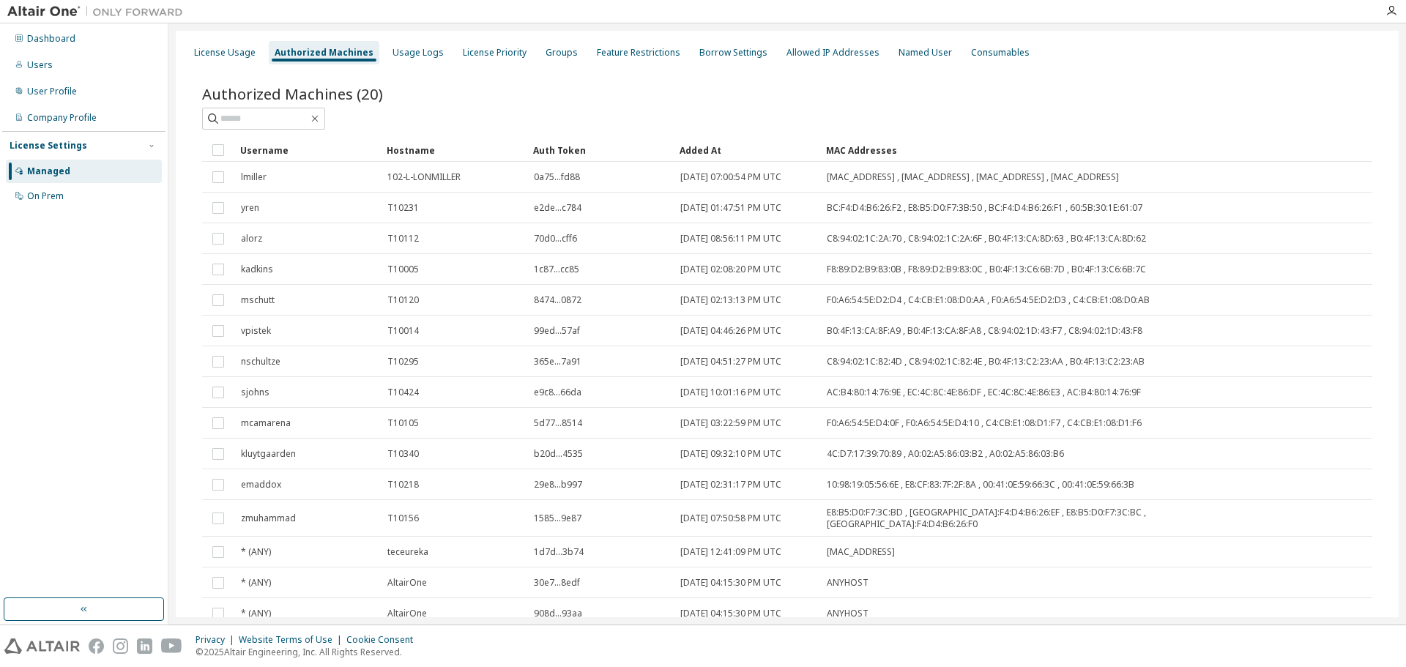
click at [12, 364] on div "Dashboard Users User Profile Company Profile License Settings Managed On Prem" at bounding box center [83, 311] width 163 height 571
click at [252, 121] on input "text" at bounding box center [264, 118] width 88 height 15
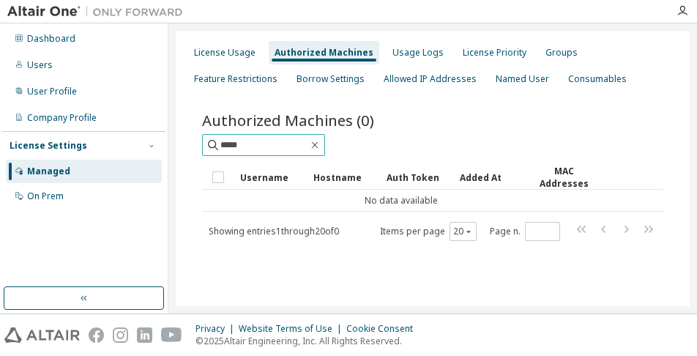
drag, startPoint x: 263, startPoint y: 138, endPoint x: 0, endPoint y: 160, distance: 263.9
click at [0, 160] on div "Dashboard Users User Profile Company Profile License Settings Managed On Prem L…" at bounding box center [348, 168] width 697 height 290
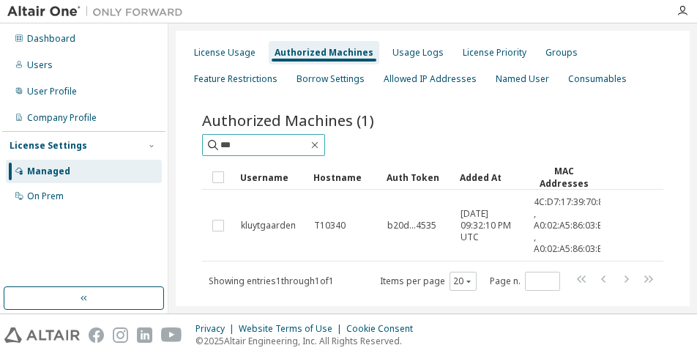
drag, startPoint x: 287, startPoint y: 143, endPoint x: 16, endPoint y: 140, distance: 271.0
click at [21, 140] on div "Dashboard Users User Profile Company Profile License Settings Managed On Prem L…" at bounding box center [348, 168] width 697 height 290
type input "*"
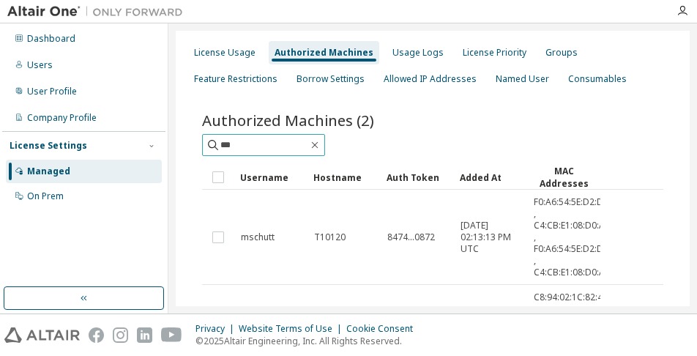
drag, startPoint x: 254, startPoint y: 148, endPoint x: -48, endPoint y: 166, distance: 302.3
click at [0, 166] on html "Dashboard Users User Profile Company Profile License Settings Managed On Prem L…" at bounding box center [348, 178] width 697 height 356
type input "*****"
